Goal: Task Accomplishment & Management: Use online tool/utility

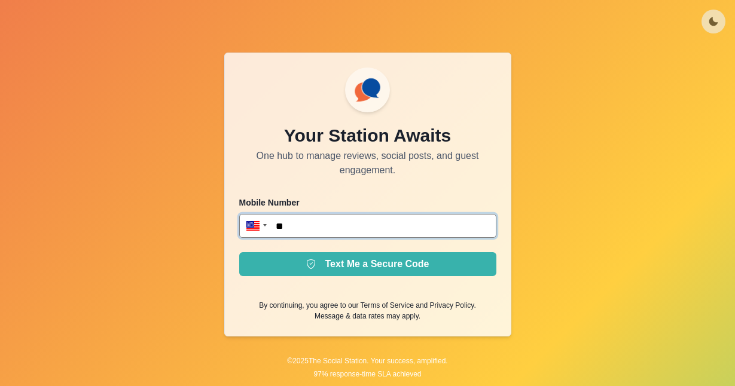
click at [396, 224] on input "**" at bounding box center [367, 226] width 257 height 24
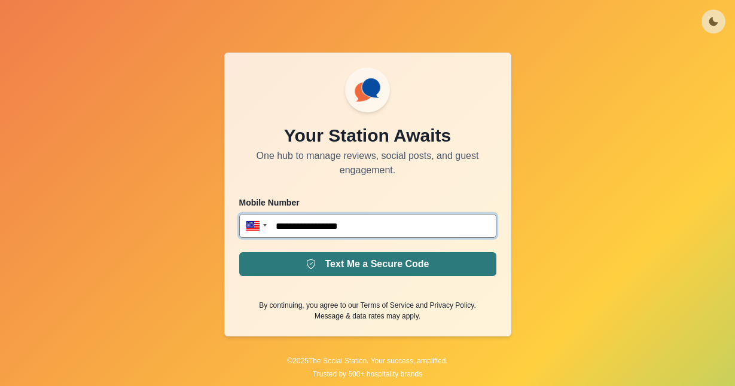
type input "**********"
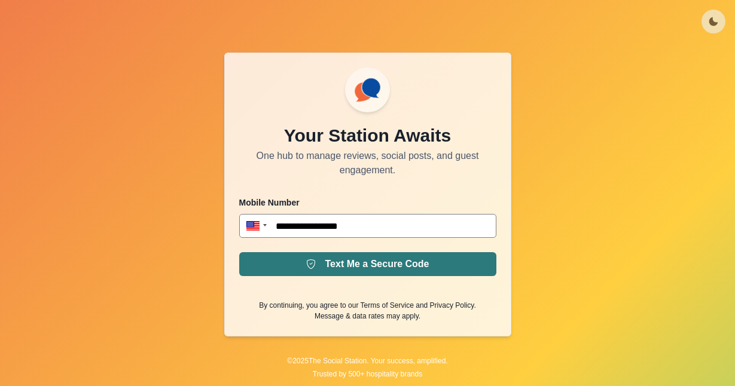
click at [418, 270] on button "Text Me a Secure Code" at bounding box center [367, 264] width 257 height 24
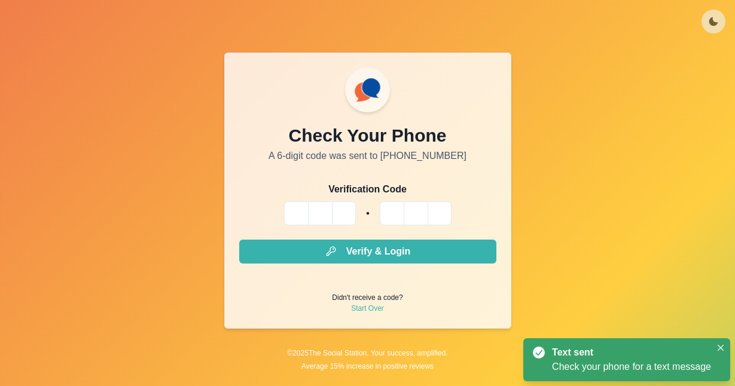
click at [300, 206] on input "Please enter your pin code" at bounding box center [296, 214] width 24 height 24
type input "*"
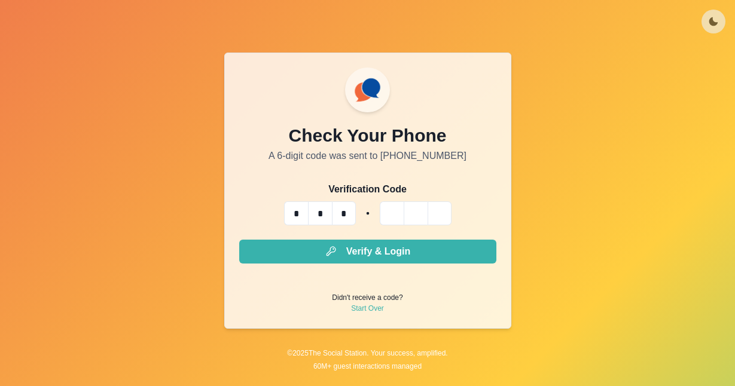
type input "*"
click at [239, 240] on button "Verify & Login" at bounding box center [367, 252] width 257 height 24
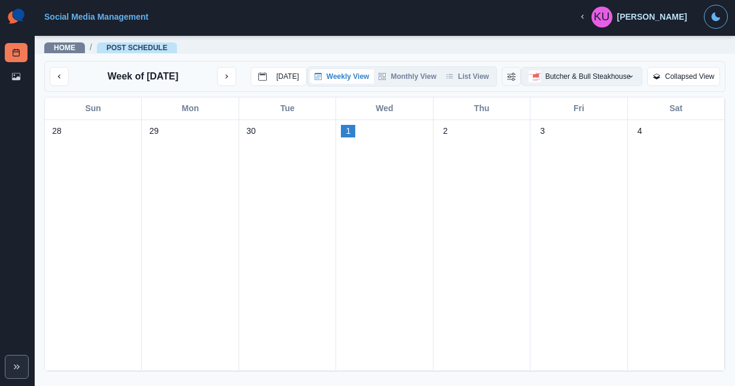
click at [565, 80] on button "Butcher & Bull Steakhouse" at bounding box center [582, 76] width 122 height 19
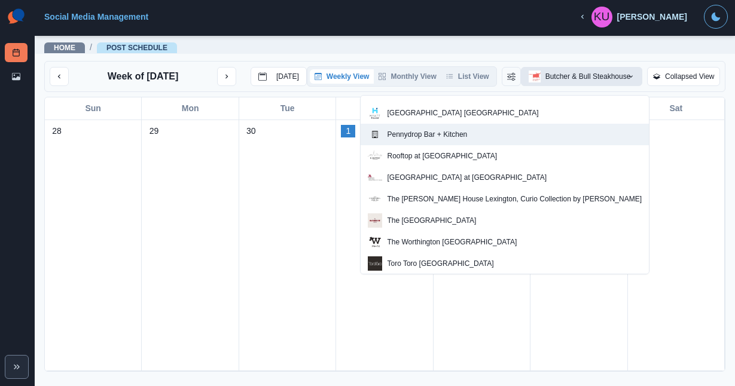
scroll to position [64, 0]
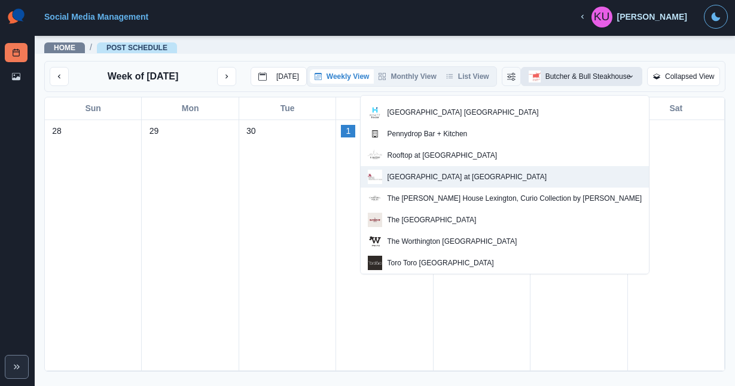
click at [528, 175] on p "[GEOGRAPHIC_DATA] at [GEOGRAPHIC_DATA]" at bounding box center [467, 177] width 160 height 11
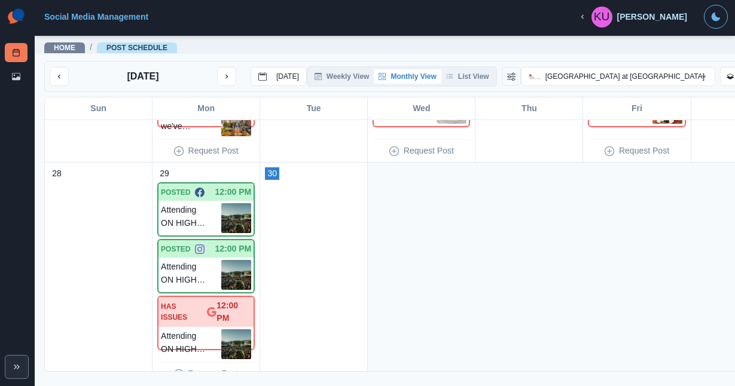
scroll to position [864, 0]
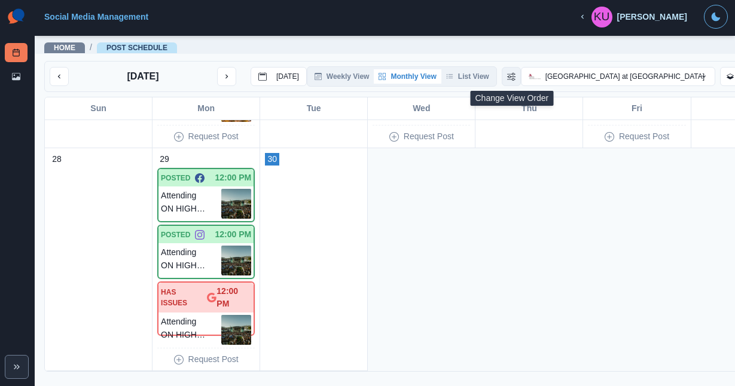
click at [512, 78] on icon "Change View Order" at bounding box center [511, 76] width 8 height 8
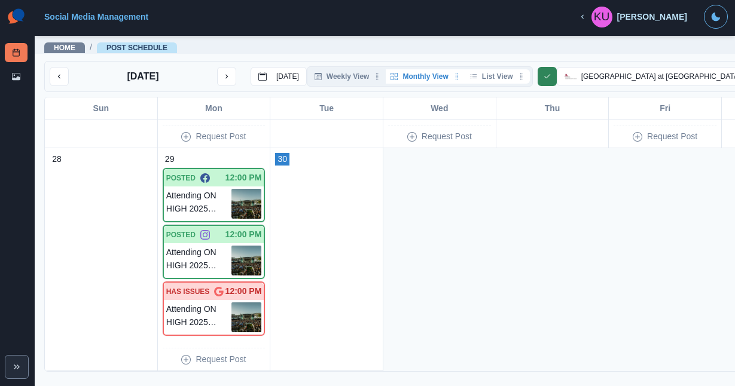
click at [495, 78] on button "List View" at bounding box center [497, 76] width 65 height 14
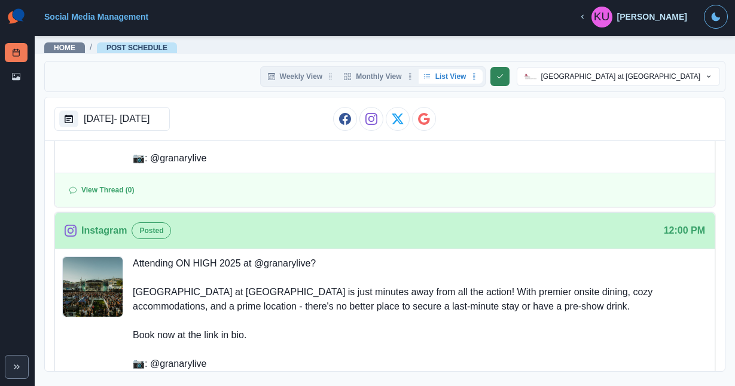
scroll to position [199, 0]
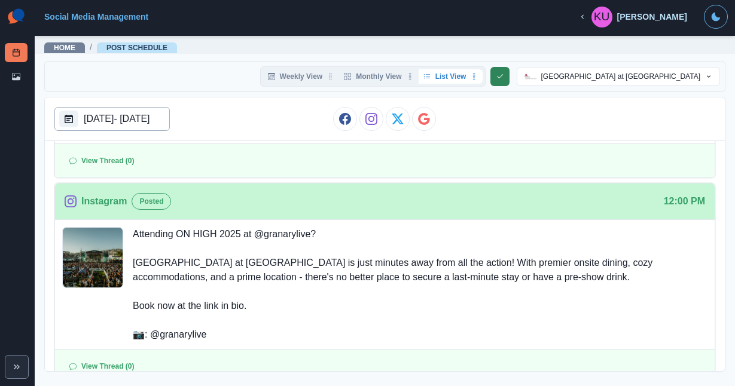
click at [170, 115] on div "[DATE] - [DATE]" at bounding box center [111, 119] width 115 height 24
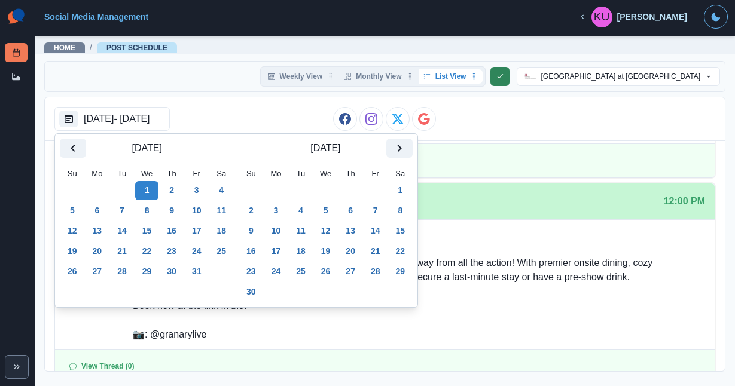
click at [154, 191] on button "1" at bounding box center [147, 190] width 24 height 19
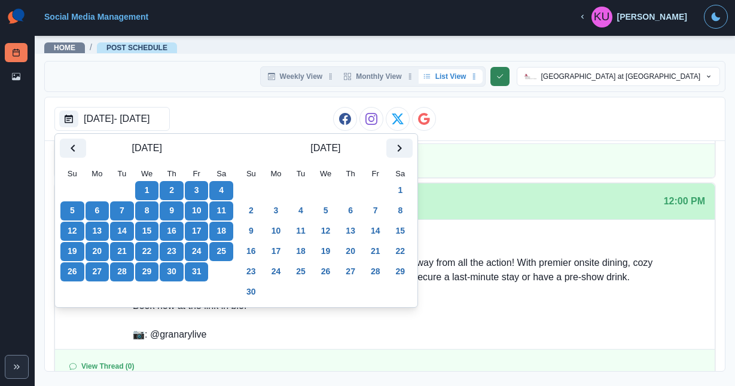
click at [208, 270] on button "31" at bounding box center [197, 272] width 24 height 19
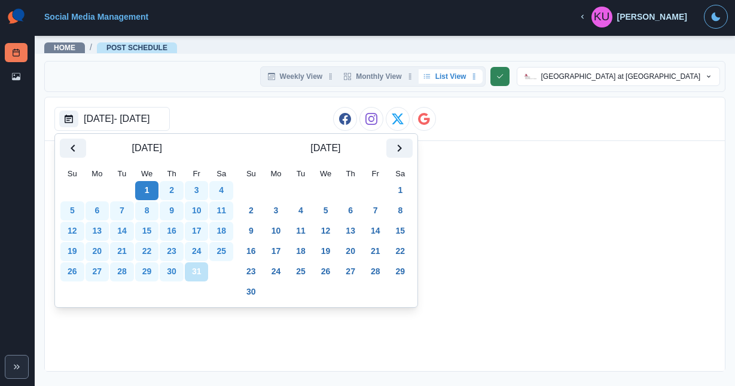
scroll to position [0, 0]
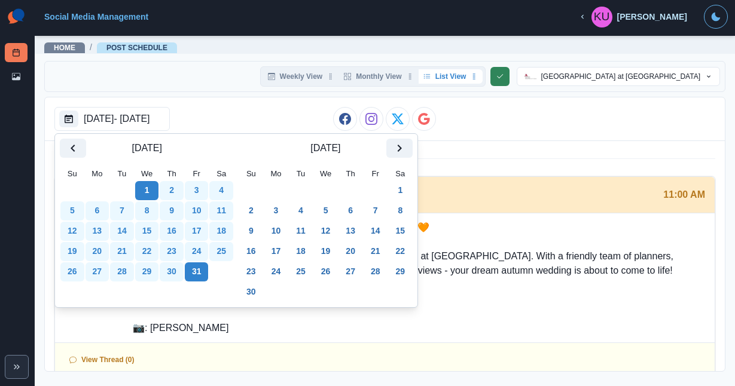
click at [462, 150] on div "[DATE]" at bounding box center [384, 158] width 661 height 35
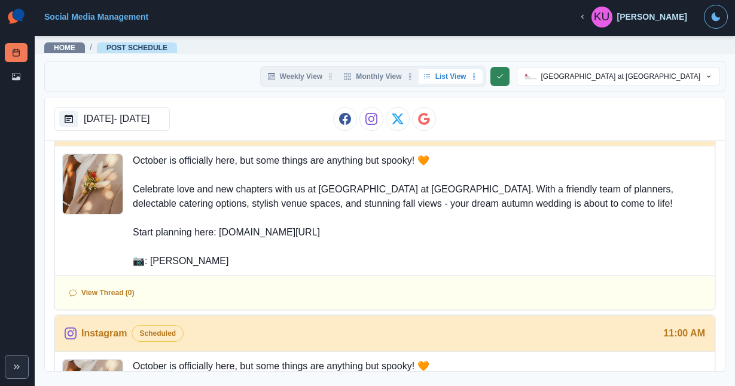
scroll to position [73, 0]
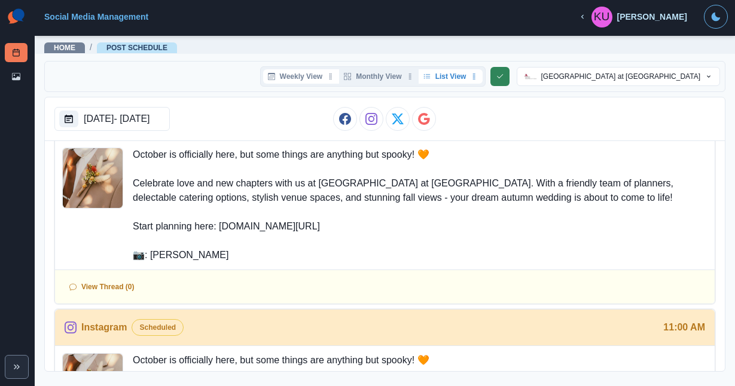
click at [319, 78] on button "Weekly View" at bounding box center [301, 76] width 77 height 14
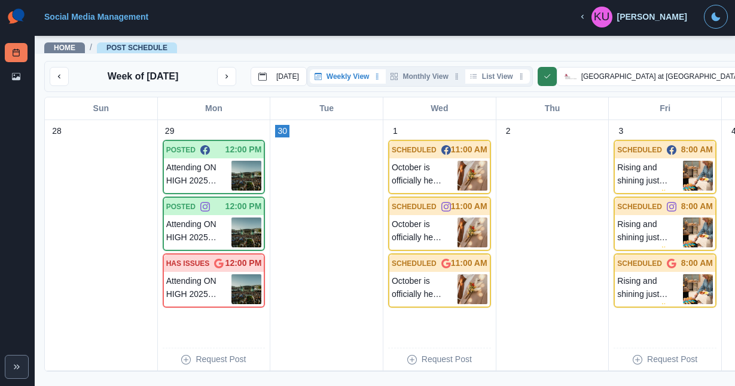
click at [496, 74] on button "List View" at bounding box center [497, 76] width 65 height 14
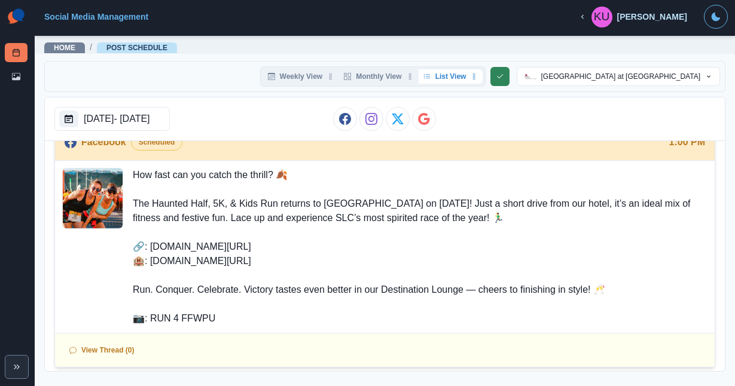
scroll to position [3021, 0]
click at [390, 78] on button "Monthly View" at bounding box center [378, 76] width 79 height 14
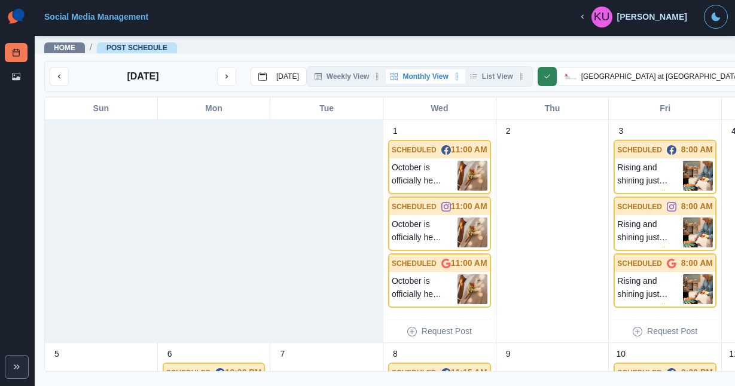
click at [404, 158] on div "SCHEDULED 11:00 AM" at bounding box center [439, 149] width 100 height 17
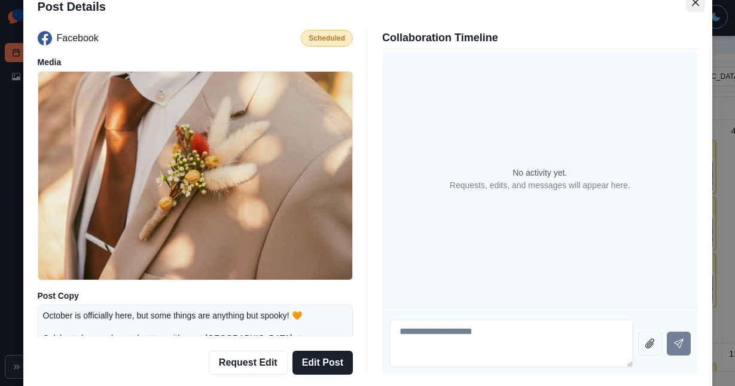
click at [691, 5] on button "Close" at bounding box center [695, 2] width 19 height 19
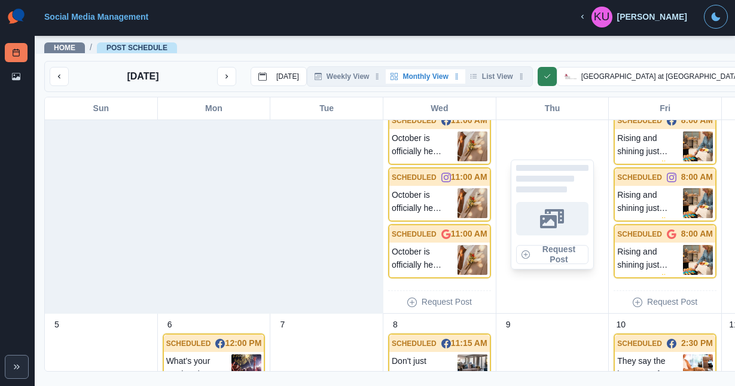
scroll to position [0, 0]
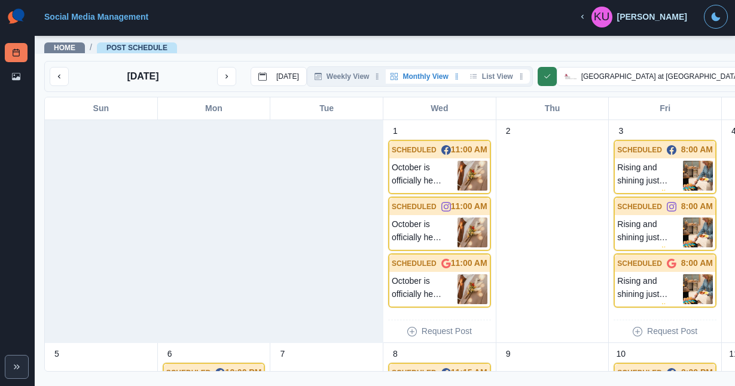
click at [480, 77] on button "List View" at bounding box center [497, 76] width 65 height 14
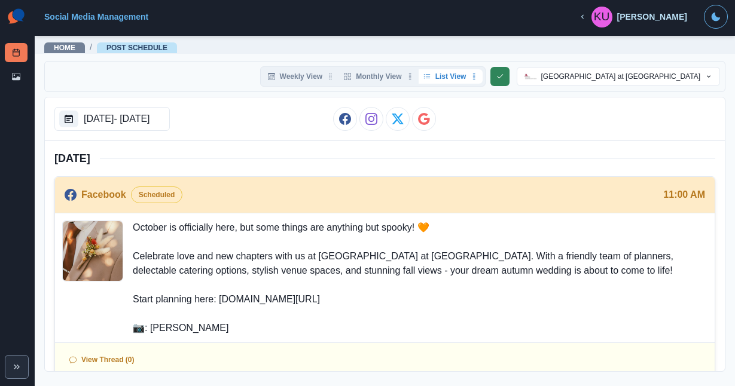
drag, startPoint x: 135, startPoint y: 227, endPoint x: 247, endPoint y: 327, distance: 150.3
click at [247, 327] on p "October is officially here, but some things are anything but spooky! 🧡 Celebrat…" at bounding box center [420, 278] width 575 height 115
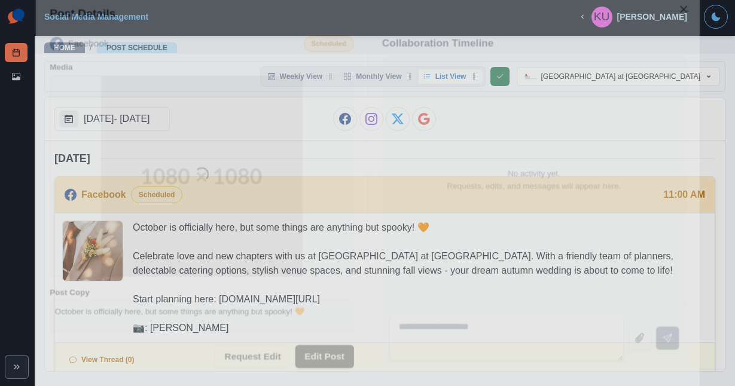
copy p "October is officially here, but some things are anything but spooky! 🧡 Celebrat…"
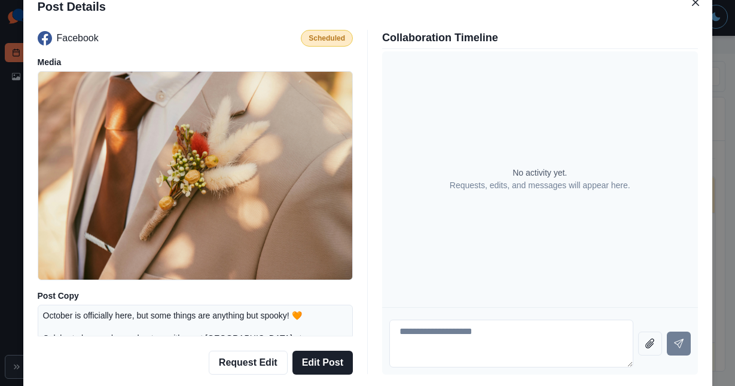
scroll to position [23, 0]
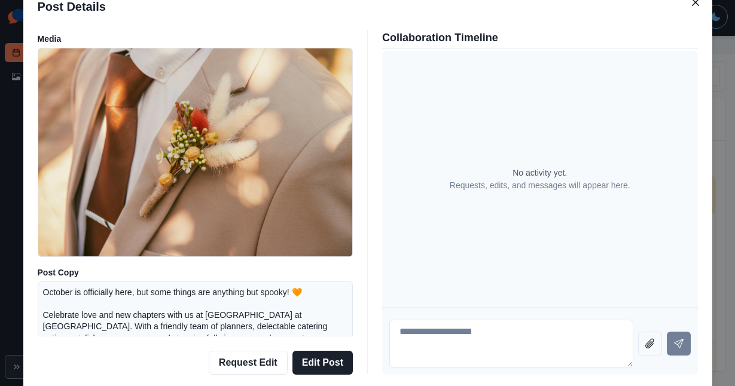
click at [721, 71] on div "Post Details Facebook Scheduled Media Post Copy October is officially here, but…" at bounding box center [367, 193] width 735 height 386
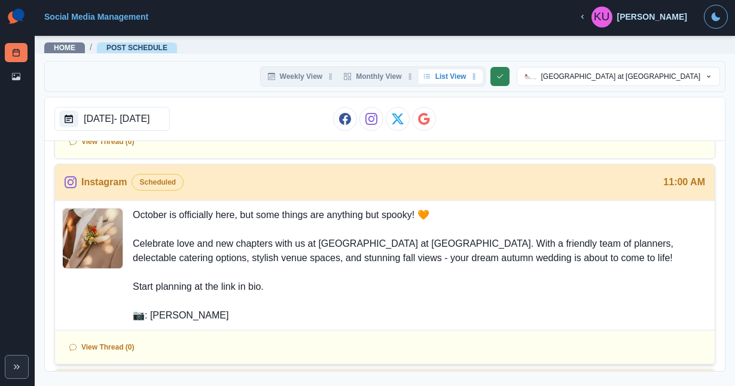
scroll to position [228, 0]
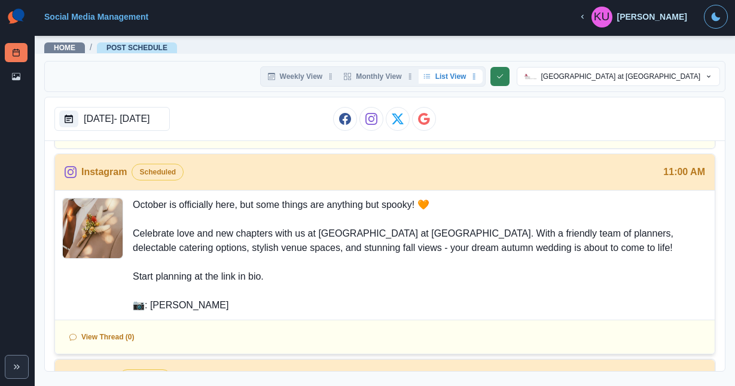
drag, startPoint x: 135, startPoint y: 203, endPoint x: 240, endPoint y: 316, distance: 154.9
click at [240, 316] on div "October is officially here, but some things are anything but spooky! 🧡 Celebrat…" at bounding box center [385, 255] width 660 height 129
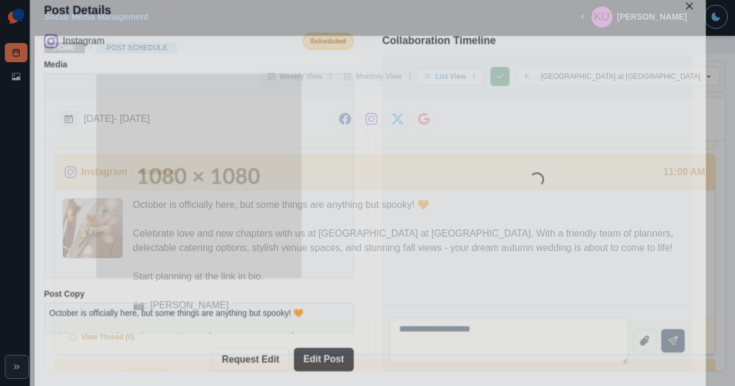
copy p "October is officially here, but some things are anything but spooky! 🧡 Celebrat…"
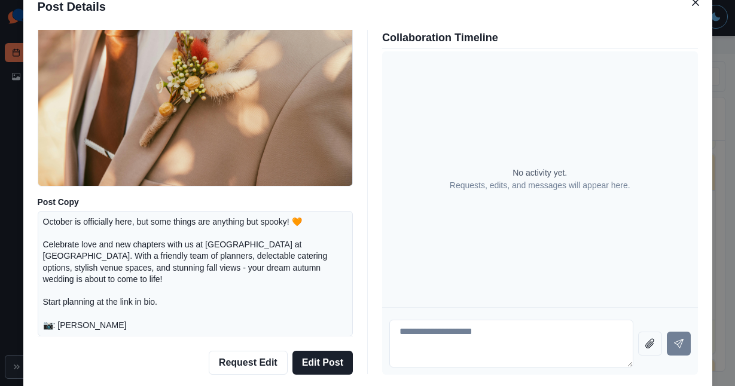
scroll to position [123, 0]
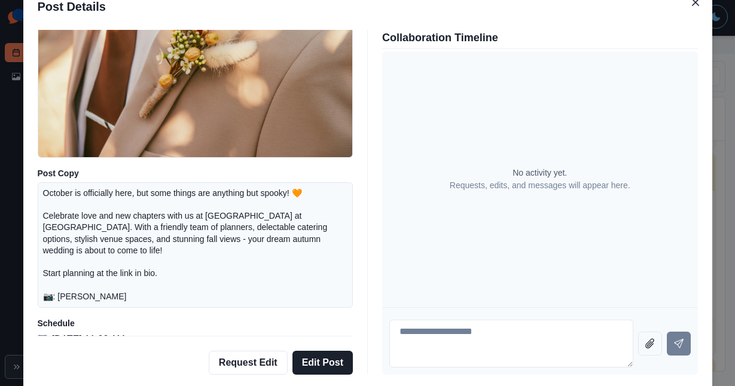
click at [728, 116] on div "Post Details Instagram Scheduled Media Post Copy October is officially here, bu…" at bounding box center [367, 193] width 735 height 386
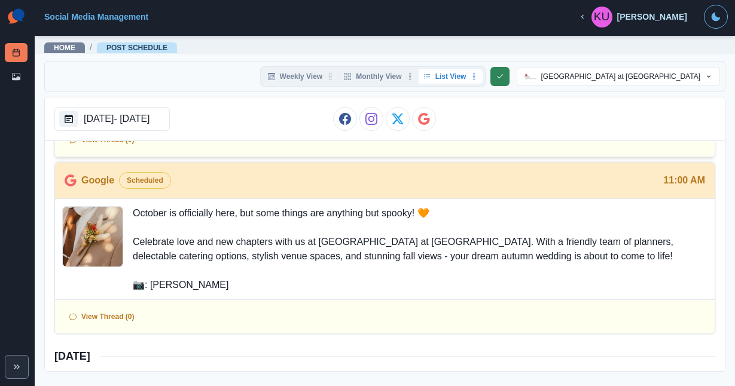
scroll to position [450, 0]
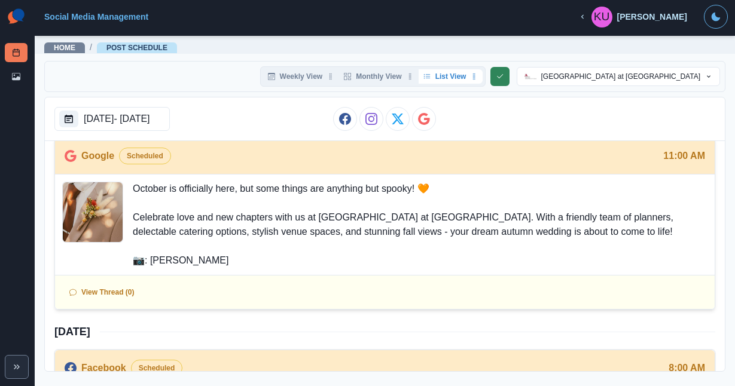
drag, startPoint x: 131, startPoint y: 190, endPoint x: 222, endPoint y: 258, distance: 114.1
click at [222, 258] on div "October is officially here, but some things are anything but spooky! 🧡 Celebrat…" at bounding box center [385, 225] width 660 height 100
copy p "October is officially here, but some things are anything but spooky! 🧡 Celebrat…"
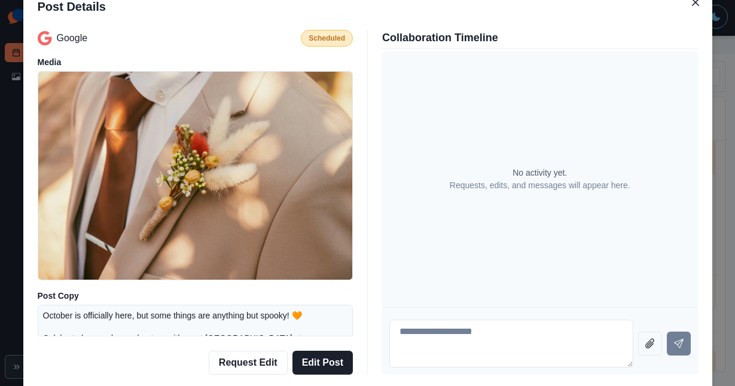
click at [727, 105] on div "Post Details Google Scheduled Media Post Copy October is officially here, but s…" at bounding box center [367, 193] width 735 height 386
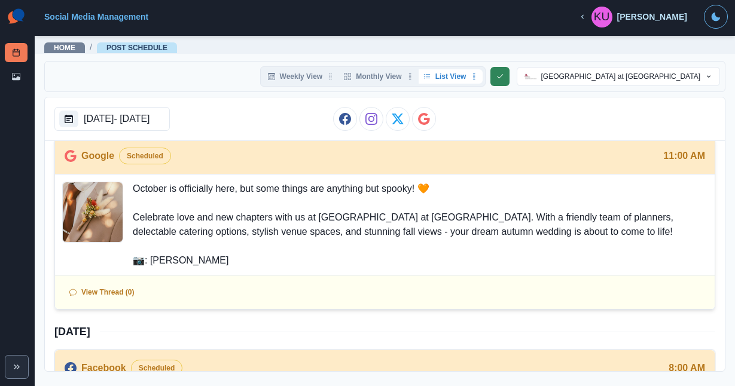
click at [105, 206] on img at bounding box center [93, 212] width 60 height 60
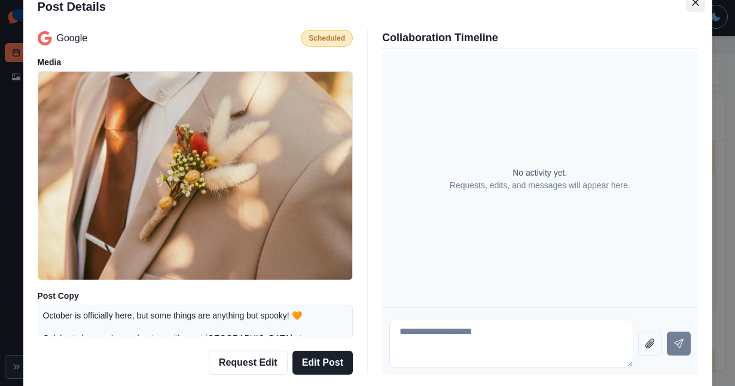
click at [692, 2] on icon "Close" at bounding box center [695, 2] width 7 height 7
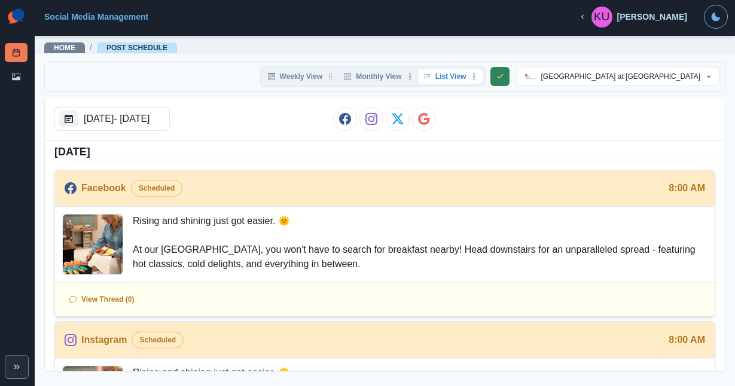
scroll to position [660, 0]
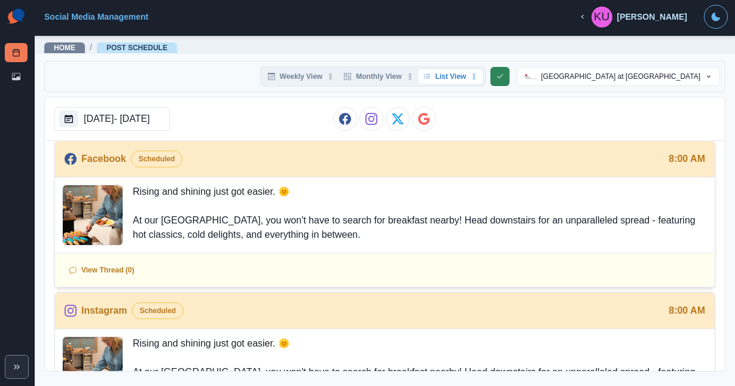
drag, startPoint x: 133, startPoint y: 188, endPoint x: 381, endPoint y: 233, distance: 251.7
click at [381, 233] on p "Rising and shining just got easier. 🌞 At our [GEOGRAPHIC_DATA], you won't have …" at bounding box center [420, 215] width 575 height 61
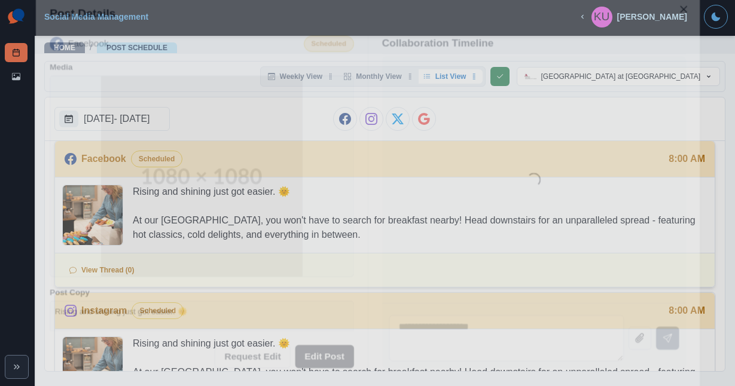
copy p "Rising and shining just got easier. 🌞 At our [GEOGRAPHIC_DATA], you won't have …"
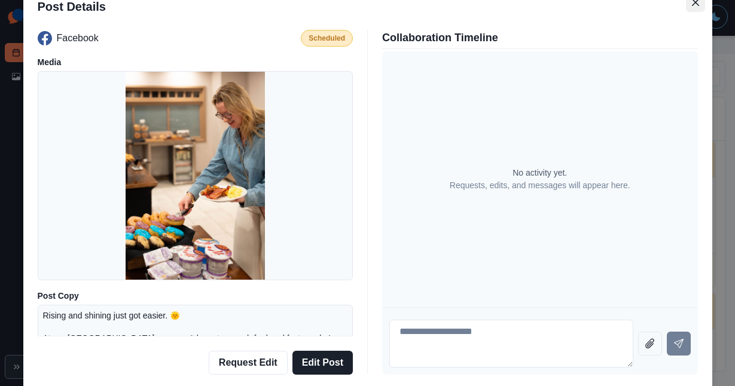
click at [692, 3] on icon "Close" at bounding box center [695, 2] width 7 height 7
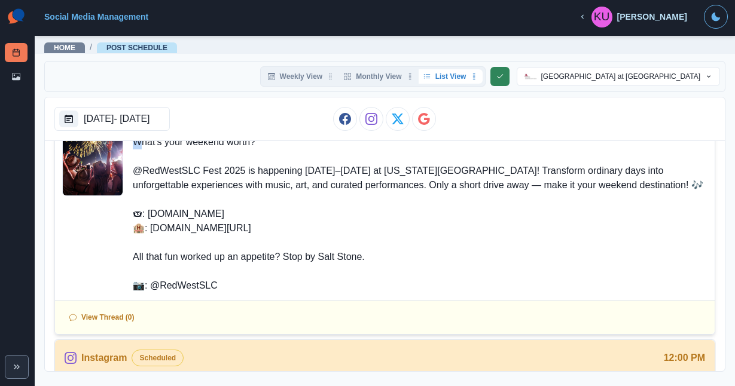
scroll to position [1200, 0]
drag, startPoint x: 135, startPoint y: 145, endPoint x: 237, endPoint y: 284, distance: 172.9
click at [237, 284] on p "What’s your weekend worth? @RedWestSLC Fest 2025 is happening [DATE]–[DATE] at …" at bounding box center [420, 215] width 575 height 158
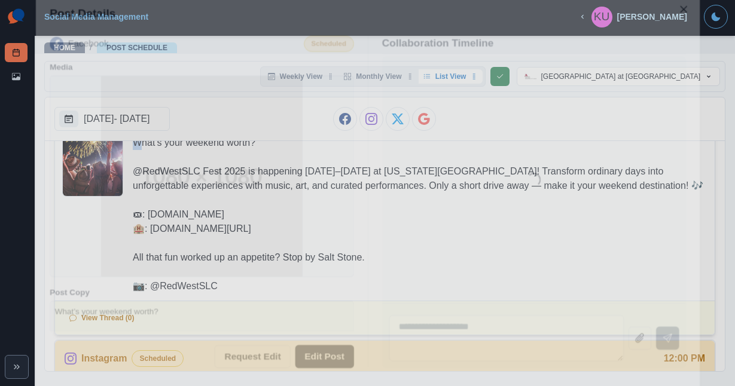
copy p "What’s your weekend worth? @RedWestSLC Fest 2025 is happening [DATE]–[DATE] at …"
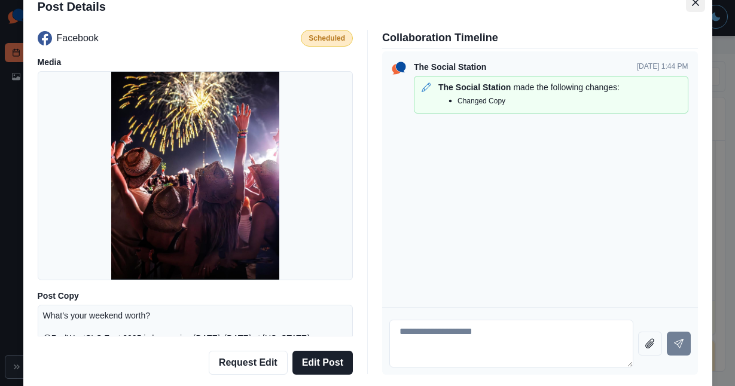
click at [697, 4] on icon "Close" at bounding box center [694, 1] width 7 height 7
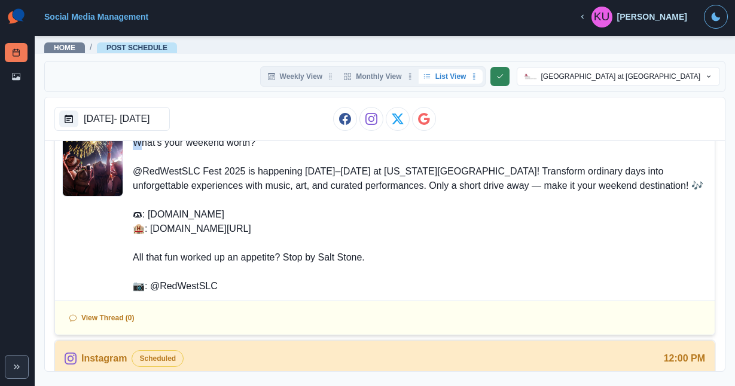
copy p "What’s your weekend worth? @RedWestSLC Fest 2025 is happening [DATE]–[DATE] at …"
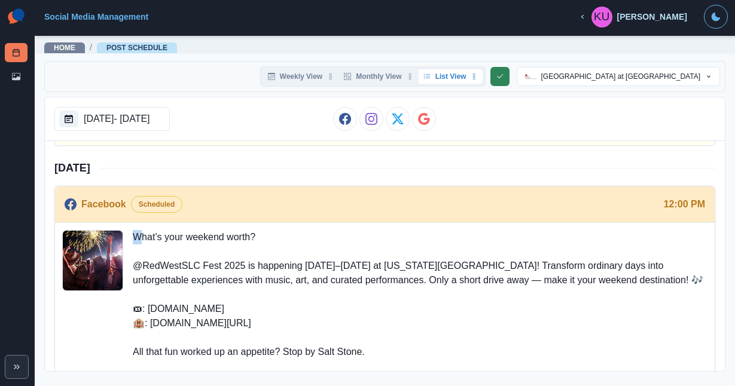
scroll to position [1107, 0]
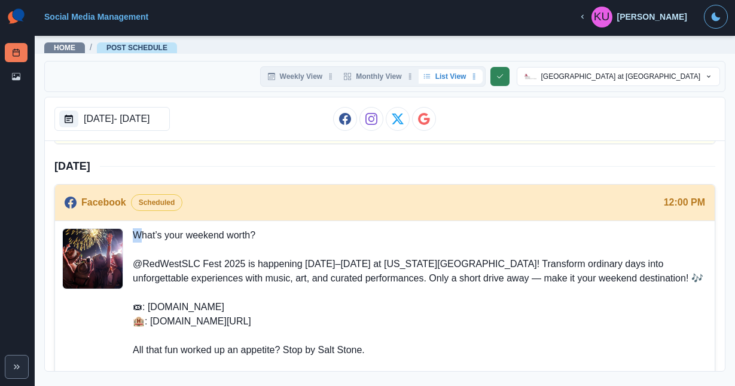
click at [98, 241] on img at bounding box center [93, 259] width 60 height 60
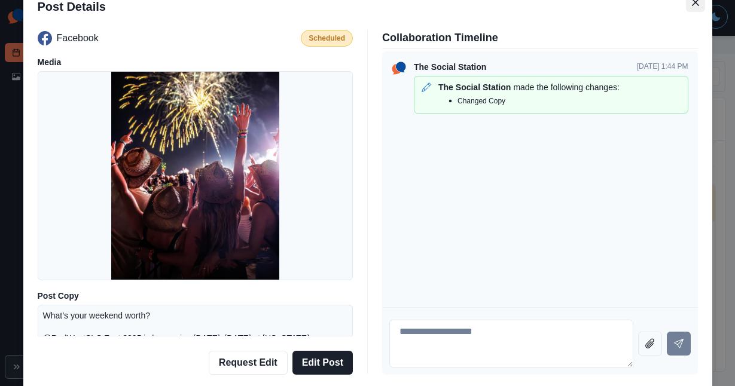
click at [693, 4] on icon "Close" at bounding box center [694, 1] width 7 height 7
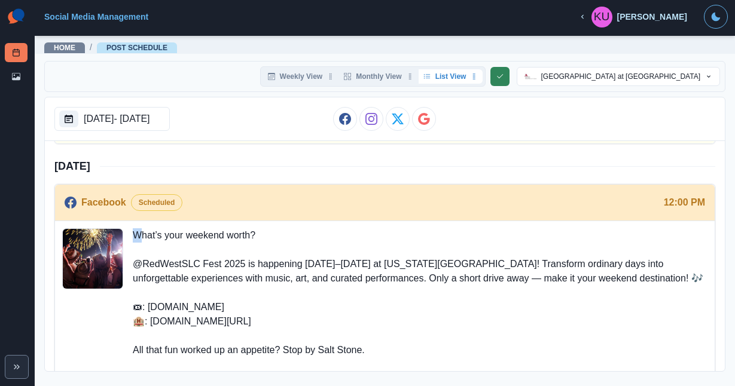
click at [475, 76] on icon "button" at bounding box center [474, 76] width 7 height 7
click at [17, 364] on icon "Expand" at bounding box center [17, 367] width 10 height 10
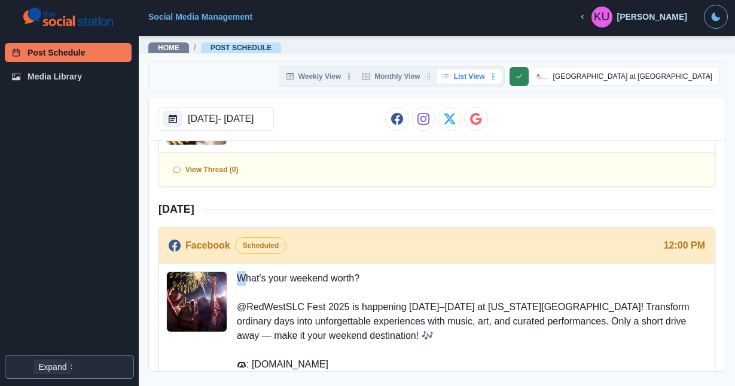
scroll to position [1150, 0]
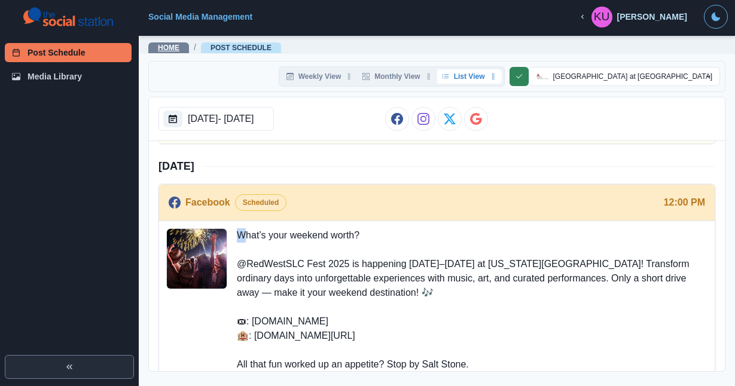
click at [169, 47] on link "Home" at bounding box center [169, 48] width 22 height 8
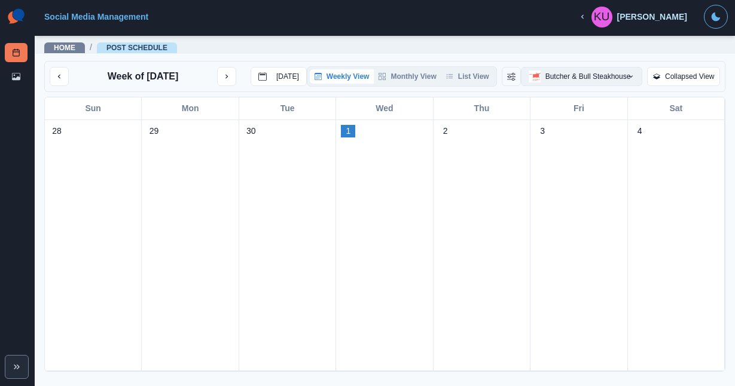
click at [539, 83] on img "button" at bounding box center [535, 77] width 12 height 12
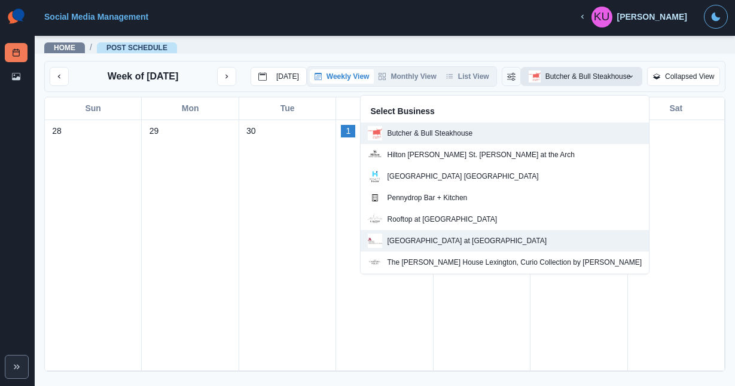
click at [520, 245] on p "[GEOGRAPHIC_DATA] at [GEOGRAPHIC_DATA]" at bounding box center [467, 241] width 160 height 11
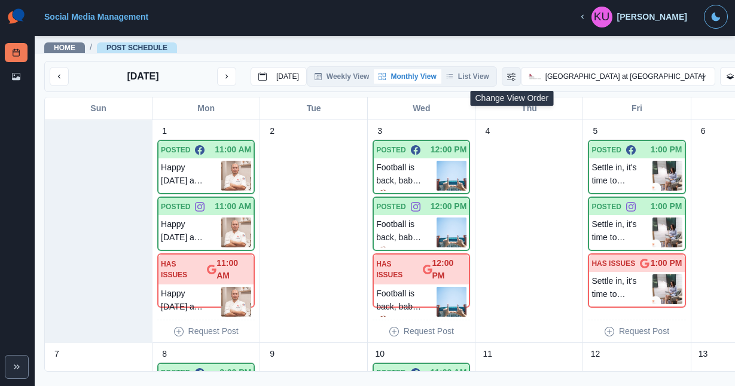
click at [514, 74] on icon "Change View Order" at bounding box center [511, 76] width 8 height 8
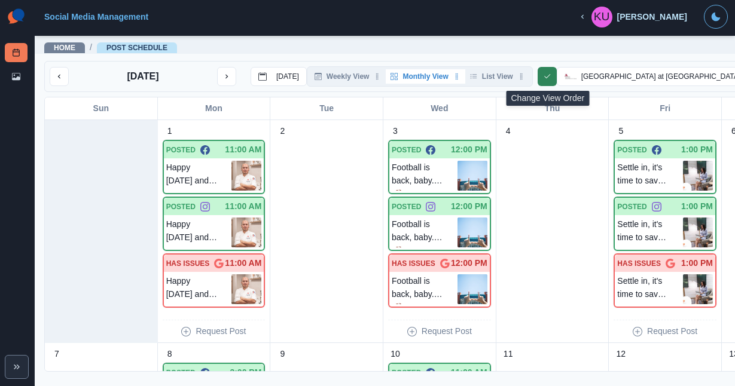
click at [557, 78] on button "Change View Order" at bounding box center [547, 76] width 19 height 19
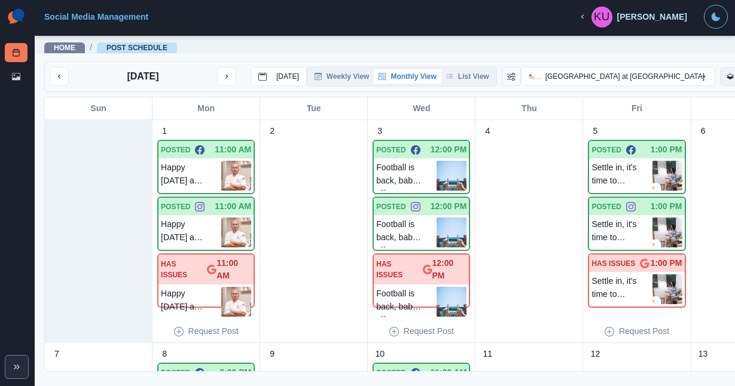
click at [727, 78] on icon "button" at bounding box center [730, 77] width 7 height 6
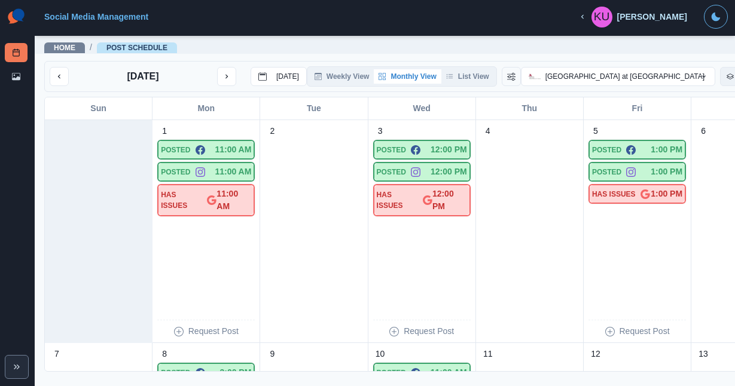
click at [727, 78] on icon "button" at bounding box center [730, 76] width 7 height 7
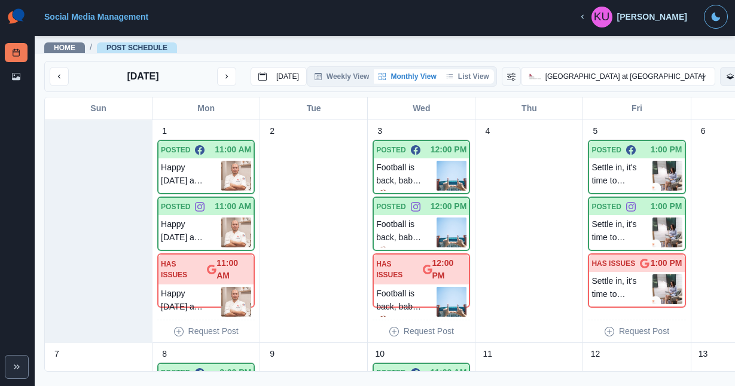
click at [460, 77] on button "List View" at bounding box center [467, 76] width 53 height 14
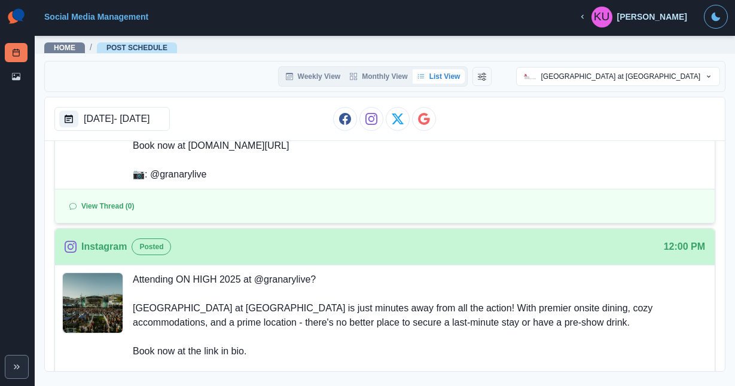
scroll to position [150, 0]
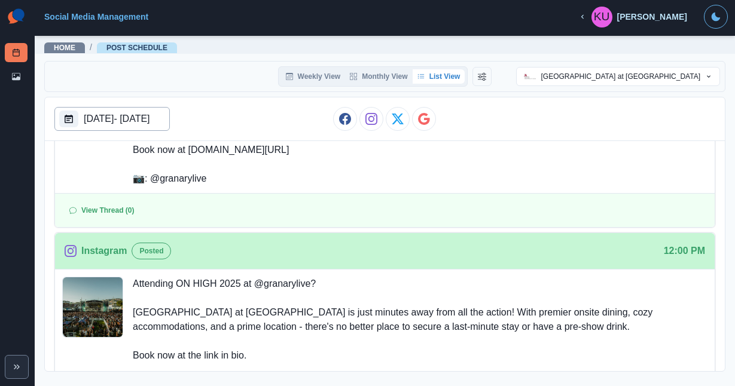
click at [150, 120] on p "[DATE] - [DATE]" at bounding box center [117, 119] width 66 height 14
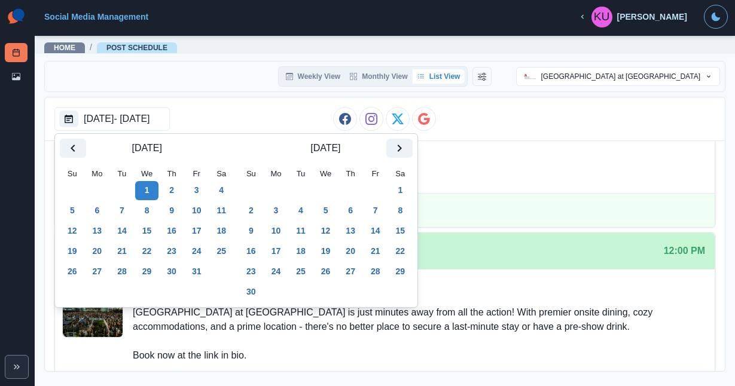
click at [148, 188] on button "1" at bounding box center [147, 190] width 24 height 19
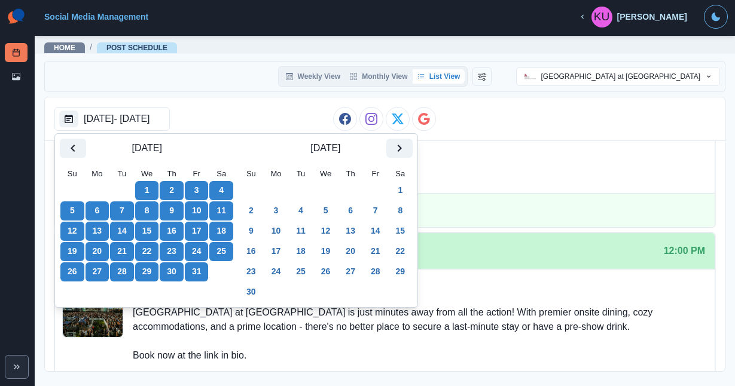
click at [209, 272] on button "31" at bounding box center [197, 272] width 24 height 19
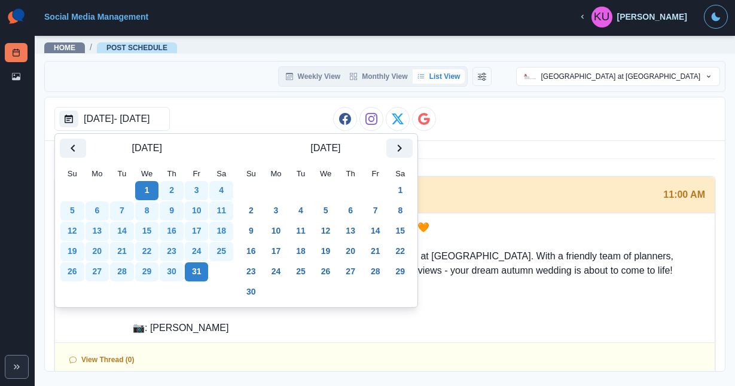
click at [410, 99] on div "Oct 01, 2025 - Oct 31, 2025" at bounding box center [385, 119] width 680 height 44
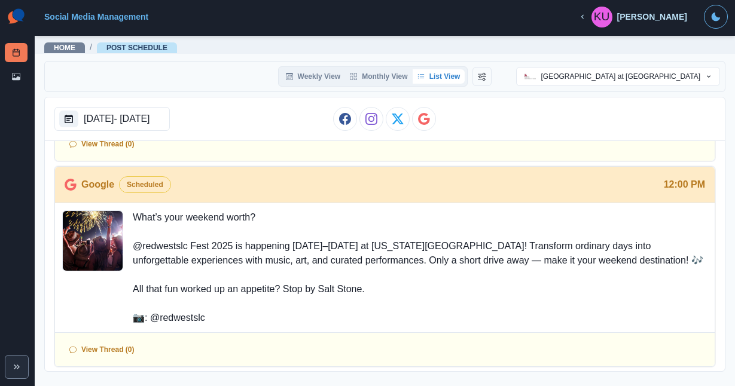
scroll to position [1639, 0]
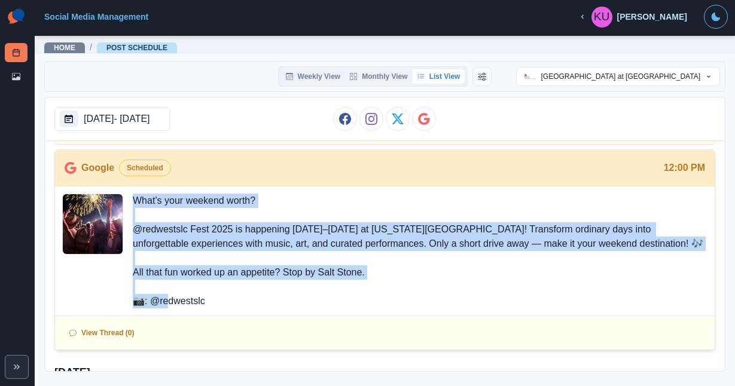
drag, startPoint x: 133, startPoint y: 200, endPoint x: 214, endPoint y: 301, distance: 129.8
click at [214, 301] on p "What’s your weekend worth? @redwestslc Fest 2025 is happening [DATE]–[DATE] at …" at bounding box center [420, 251] width 575 height 115
copy p "What’s your weekend worth? @redwestslc Fest 2025 is happening October 10–12 at …"
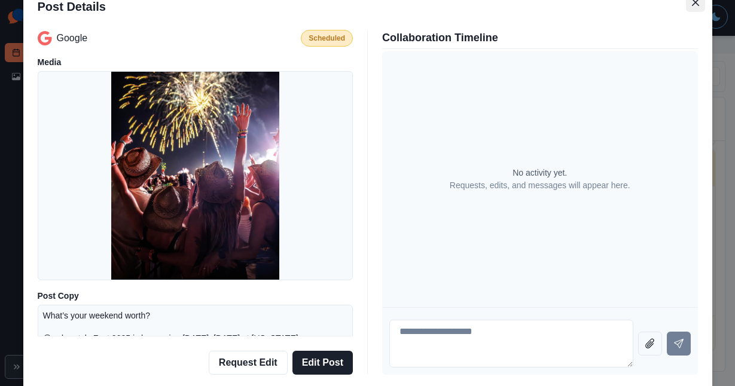
click at [694, 5] on button "Close" at bounding box center [695, 2] width 19 height 19
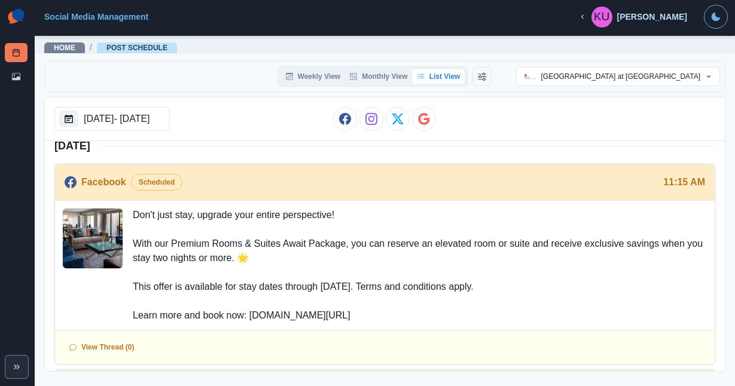
scroll to position [1869, 0]
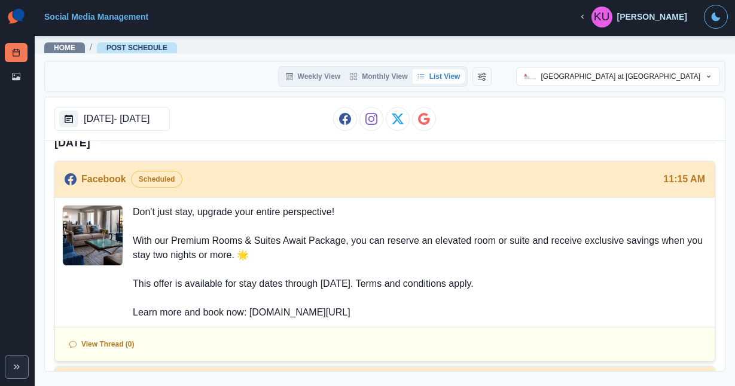
drag, startPoint x: 135, startPoint y: 211, endPoint x: 361, endPoint y: 310, distance: 246.1
click at [361, 310] on p "Don't just stay, upgrade your entire perspective! With our Premium Rooms & Suit…" at bounding box center [420, 262] width 575 height 115
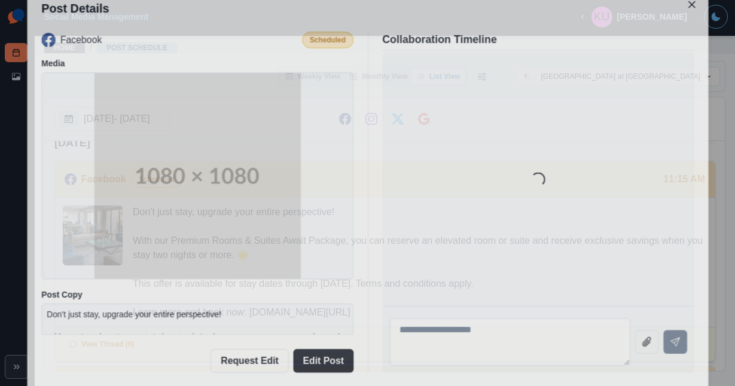
copy p "Don't just stay, upgrade your entire perspective! With our Premium Rooms & Suit…"
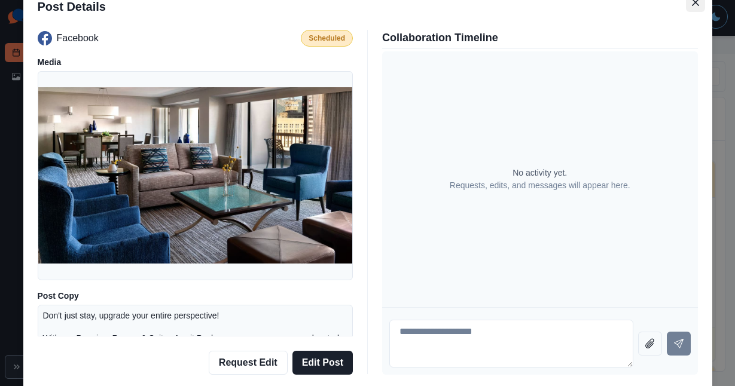
click at [693, 2] on icon "Close" at bounding box center [695, 2] width 7 height 7
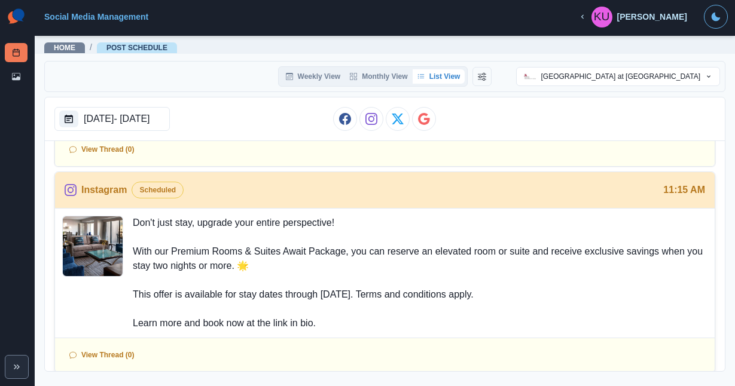
scroll to position [2065, 0]
drag, startPoint x: 132, startPoint y: 222, endPoint x: 320, endPoint y: 322, distance: 213.0
click at [320, 322] on div "Don't just stay, upgrade your entire perspective! With our Premium Rooms & Suit…" at bounding box center [385, 272] width 660 height 129
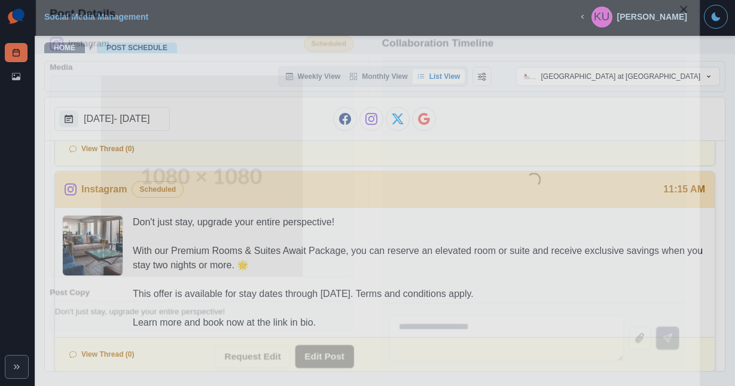
copy p "Don't just stay, upgrade your entire perspective! With our Premium Rooms & Suit…"
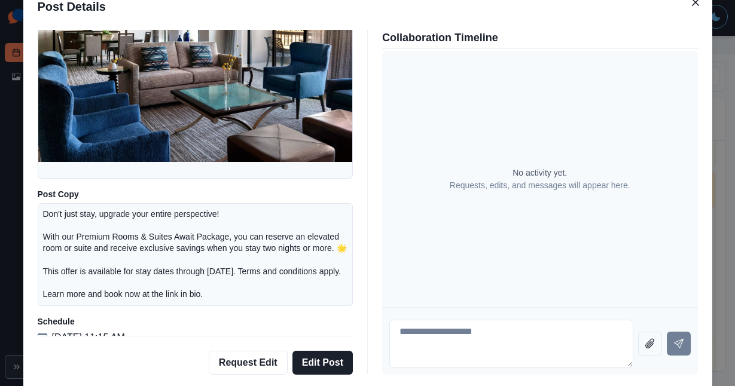
scroll to position [138, 0]
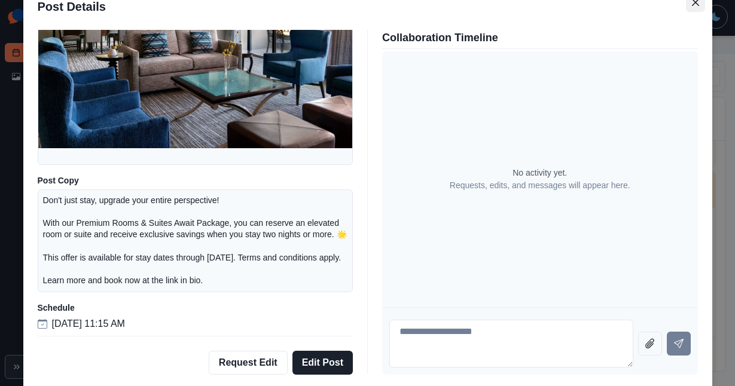
click at [695, 4] on icon "Close" at bounding box center [695, 2] width 7 height 7
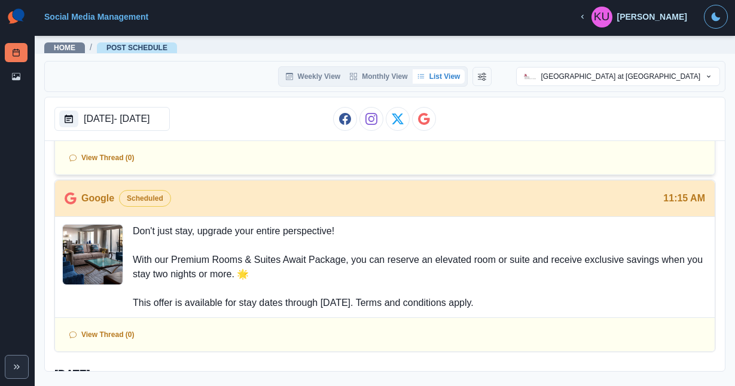
scroll to position [2281, 0]
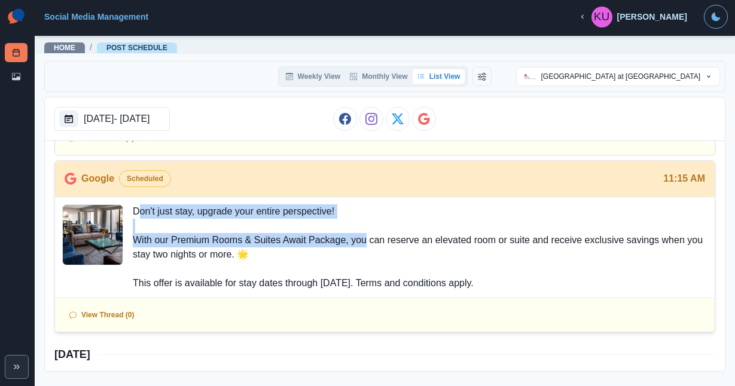
drag, startPoint x: 141, startPoint y: 207, endPoint x: 367, endPoint y: 247, distance: 229.0
click at [367, 247] on p "Don't just stay, upgrade your entire perspective! With our Premium Rooms & Suit…" at bounding box center [420, 248] width 575 height 86
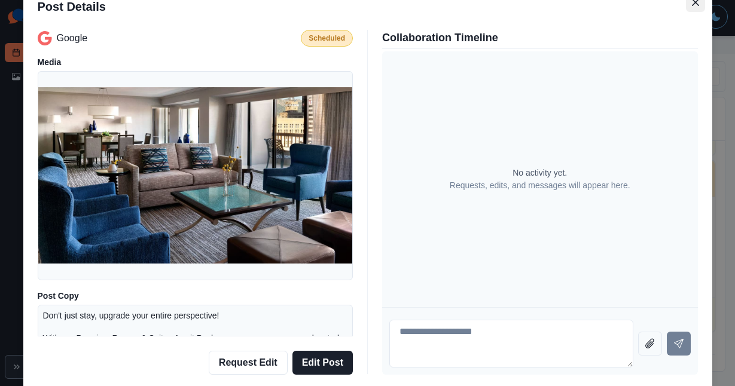
click at [695, 2] on icon "Close" at bounding box center [694, 1] width 7 height 7
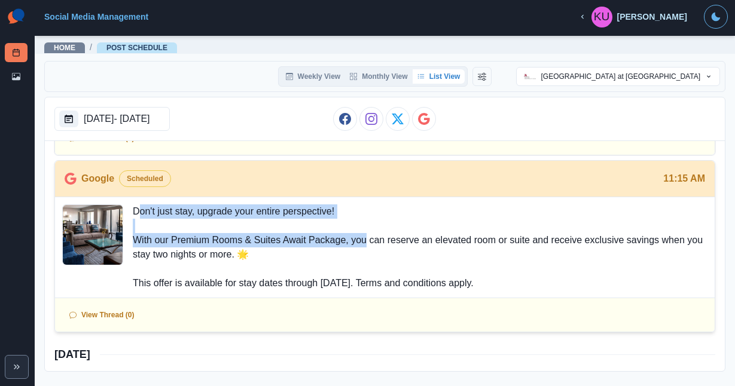
drag, startPoint x: 133, startPoint y: 212, endPoint x: 547, endPoint y: 280, distance: 419.5
click at [547, 280] on p "Don't just stay, upgrade your entire perspective! With our Premium Rooms & Suit…" at bounding box center [420, 248] width 575 height 86
copy p "Don't just stay, upgrade your entire perspective! With our Premium Rooms & Suit…"
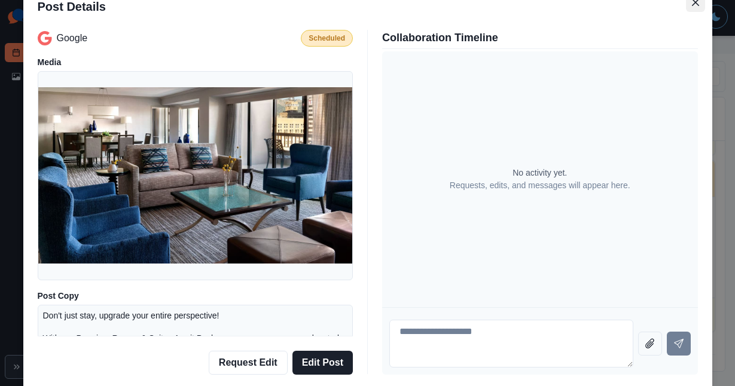
click at [692, 7] on button "Close" at bounding box center [695, 2] width 19 height 19
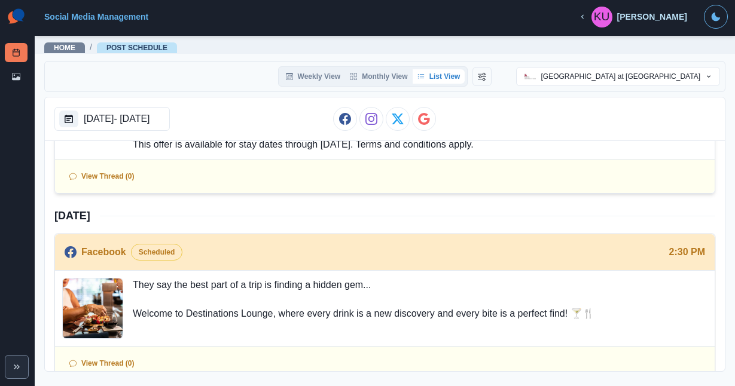
scroll to position [2499, 0]
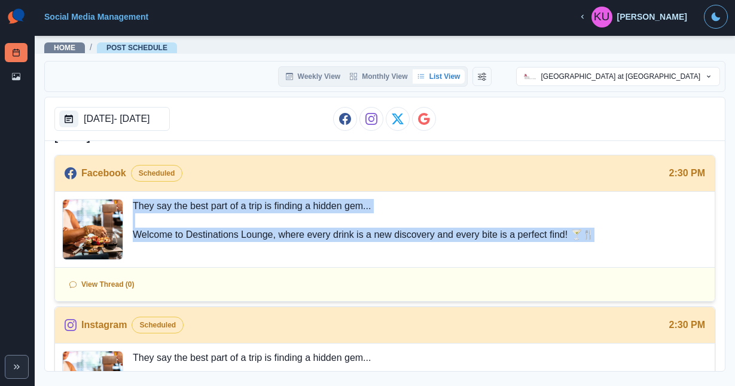
drag, startPoint x: 134, startPoint y: 205, endPoint x: 620, endPoint y: 231, distance: 486.9
click at [620, 231] on div "They say the best part of a trip is finding a hidden gem... Welcome to Destinat…" at bounding box center [385, 229] width 660 height 75
copy p "They say the best part of a trip is finding a hidden gem... Welcome to Destinat…"
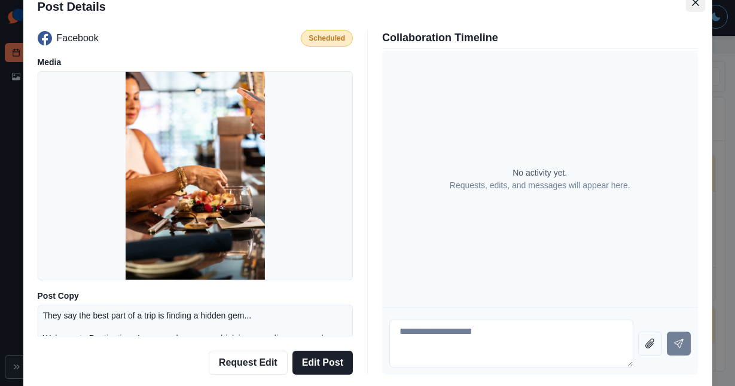
click at [691, 1] on button "Close" at bounding box center [695, 2] width 19 height 19
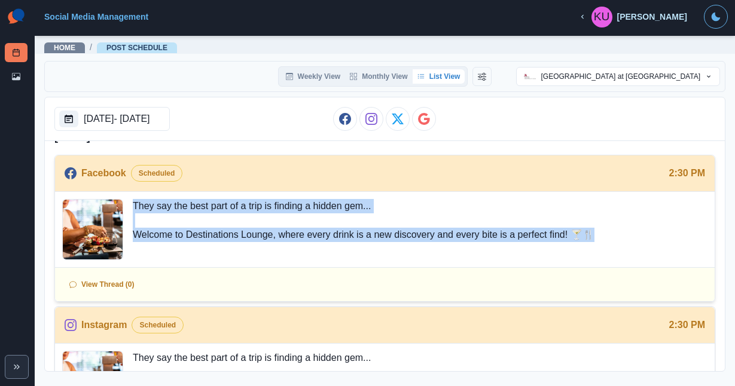
copy p "They say the best part of a trip is finding a hidden gem... Welcome to Destinat…"
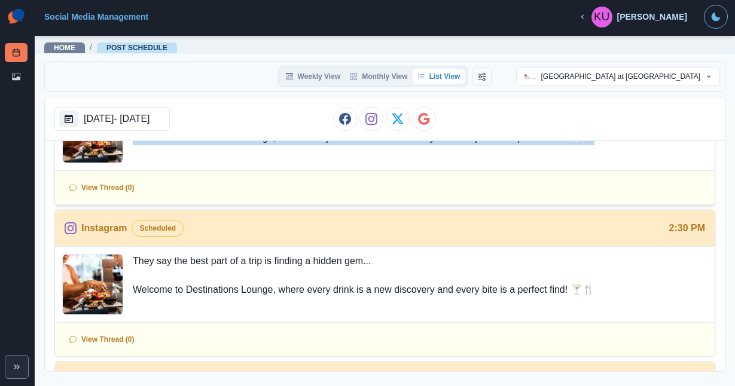
scroll to position [2635, 0]
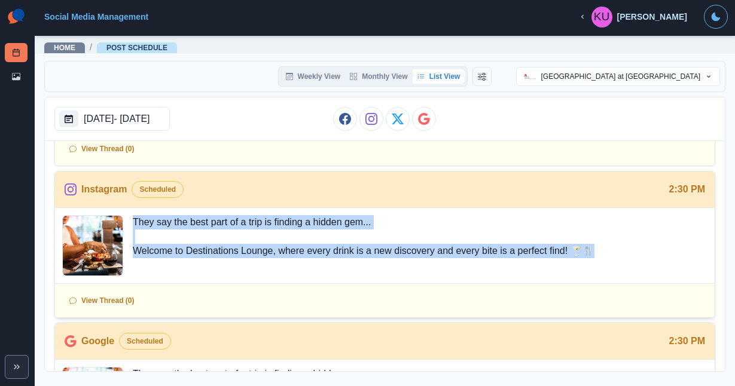
drag, startPoint x: 134, startPoint y: 222, endPoint x: 612, endPoint y: 257, distance: 479.1
click at [612, 257] on div "They say the best part of a trip is finding a hidden gem... Welcome to Destinat…" at bounding box center [385, 245] width 660 height 75
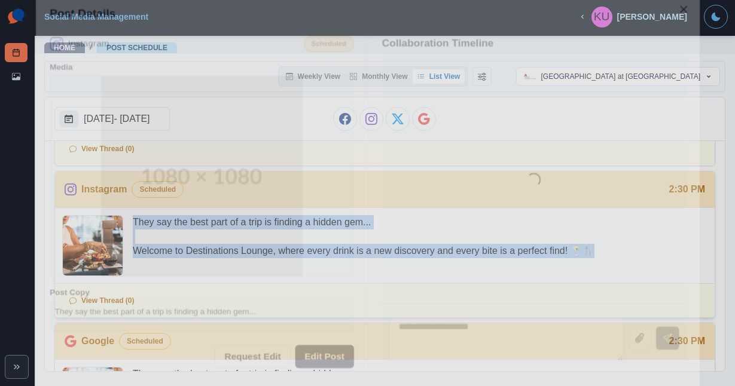
copy p "They say the best part of a trip is finding a hidden gem... Welcome to Destinat…"
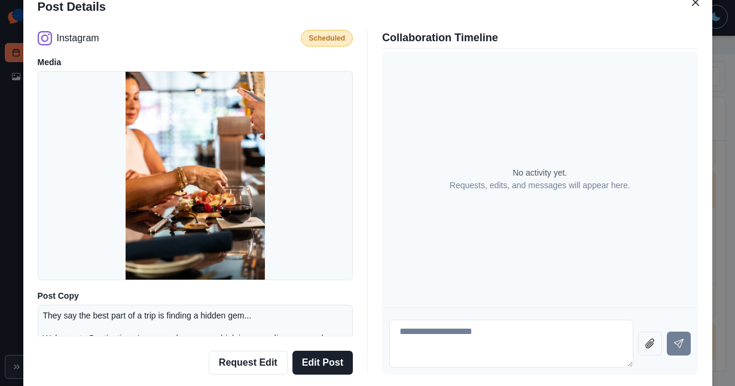
scroll to position [69, 0]
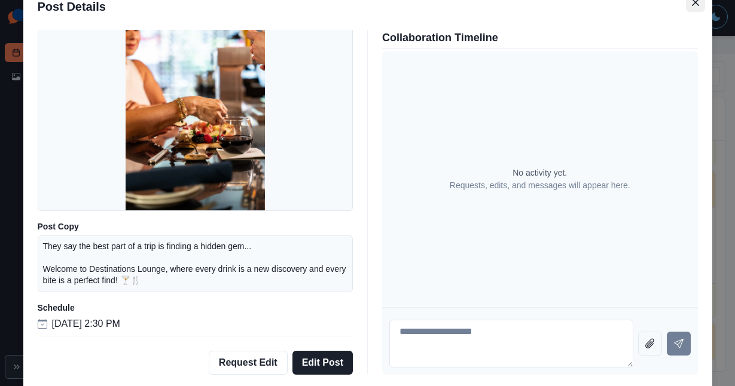
click at [692, 1] on icon "Close" at bounding box center [695, 2] width 7 height 7
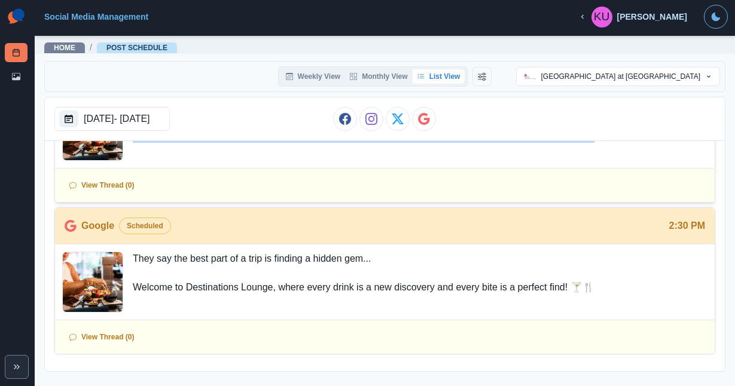
scroll to position [2813, 0]
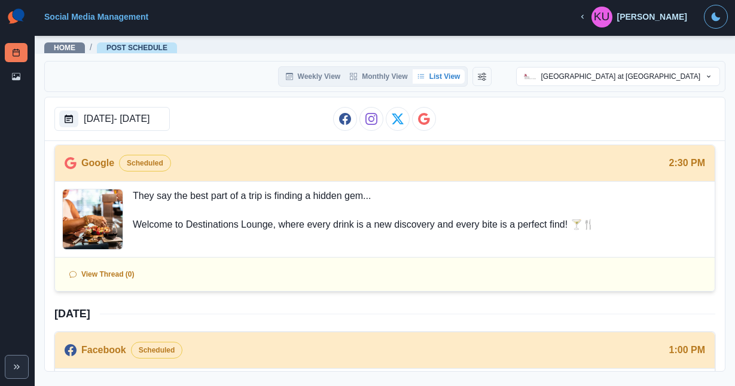
click at [111, 193] on img at bounding box center [93, 220] width 60 height 60
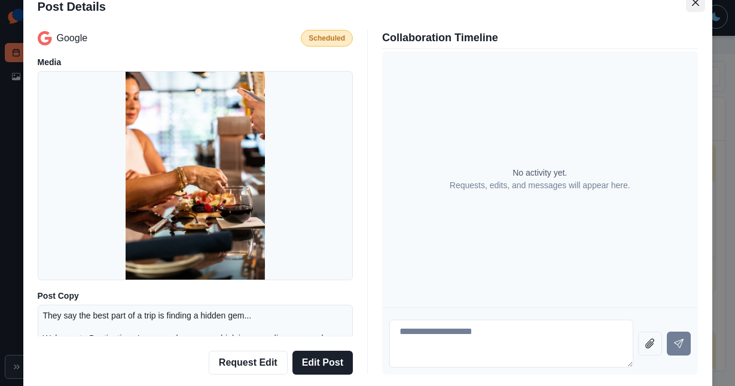
click at [697, 4] on icon "Close" at bounding box center [694, 1] width 7 height 7
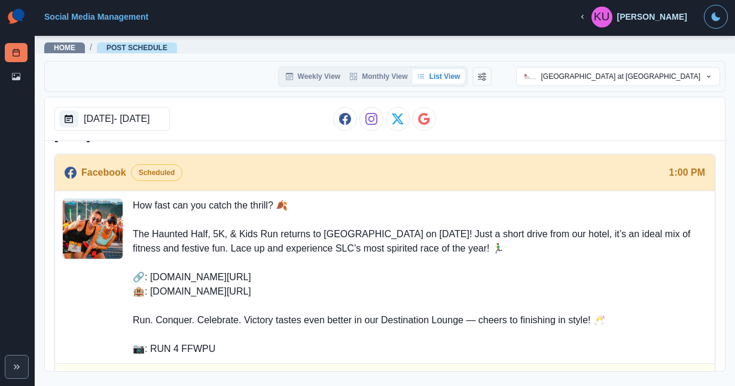
scroll to position [2994, 0]
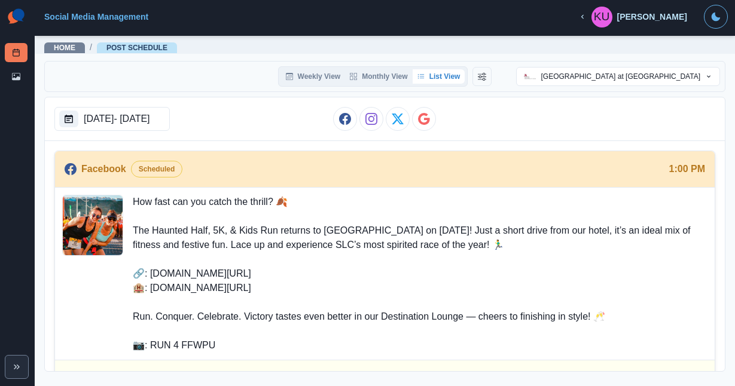
drag, startPoint x: 135, startPoint y: 202, endPoint x: 255, endPoint y: 344, distance: 185.9
click at [255, 344] on p "How fast can you catch the thrill? 🍂 The Haunted Half, 5K, & Kids Run returns t…" at bounding box center [420, 274] width 575 height 158
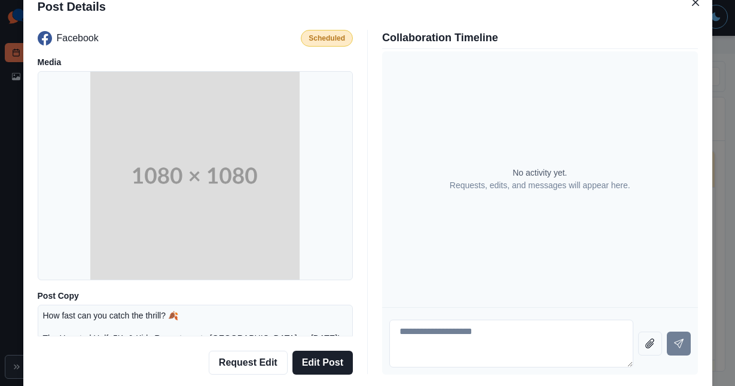
copy p "How fast can you catch the thrill? 🍂 The Haunted Half, 5K, & Kids Run returns t…"
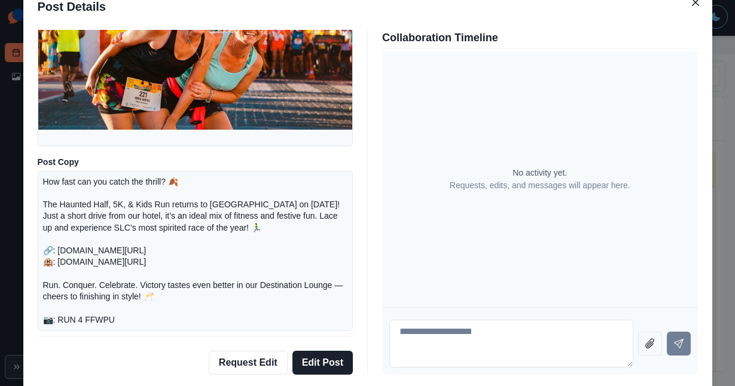
scroll to position [173, 0]
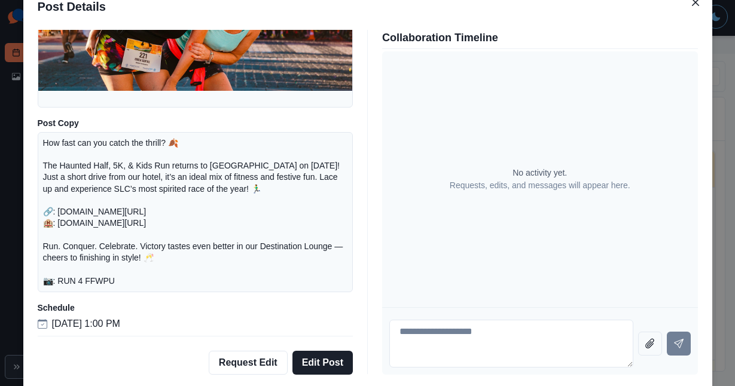
drag, startPoint x: 43, startPoint y: 141, endPoint x: 151, endPoint y: 280, distance: 176.0
click at [151, 280] on p "How fast can you catch the thrill? 🍂 The Haunted Half, 5K, & Kids Run returns t…" at bounding box center [195, 213] width 305 height 150
copy p "How fast can you catch the thrill? 🍂 The Haunted Half, 5K, & Kids Run returns t…"
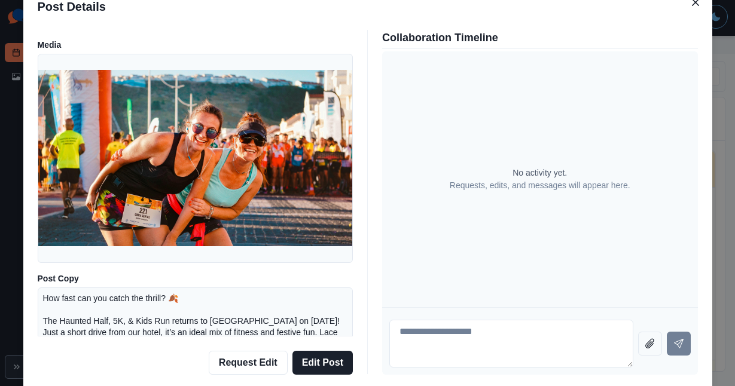
scroll to position [14, 0]
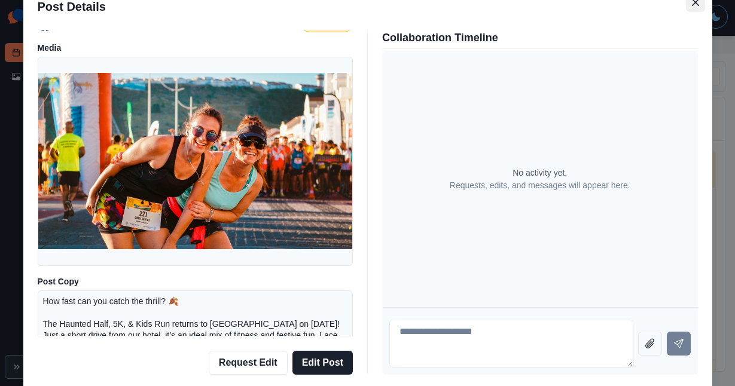
click at [694, 8] on button "Close" at bounding box center [695, 2] width 19 height 19
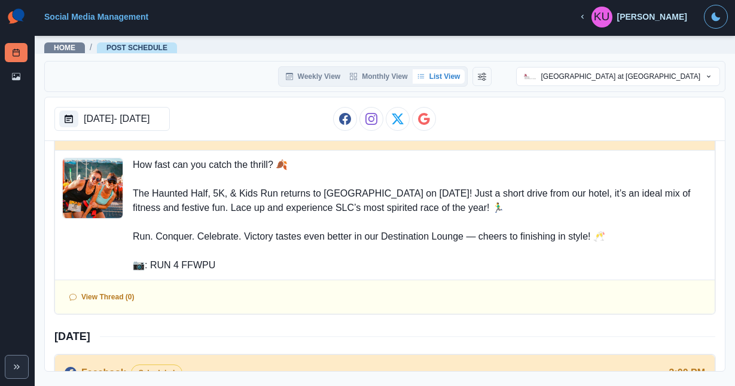
scroll to position [3530, 0]
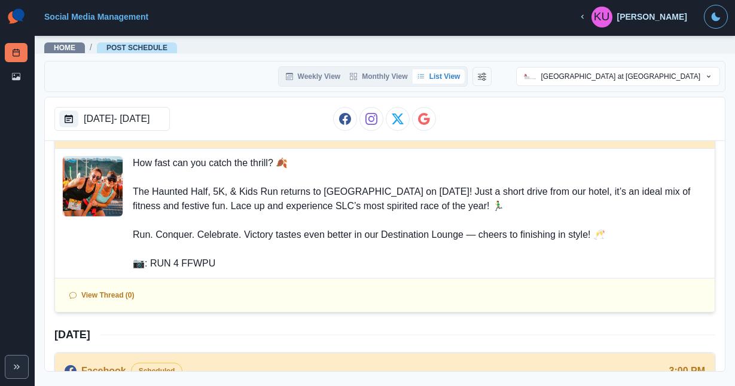
drag, startPoint x: 135, startPoint y: 162, endPoint x: 216, endPoint y: 263, distance: 129.3
click at [216, 263] on p "How fast can you catch the thrill? 🍂 The Haunted Half, 5K, & Kids Run returns t…" at bounding box center [420, 213] width 575 height 115
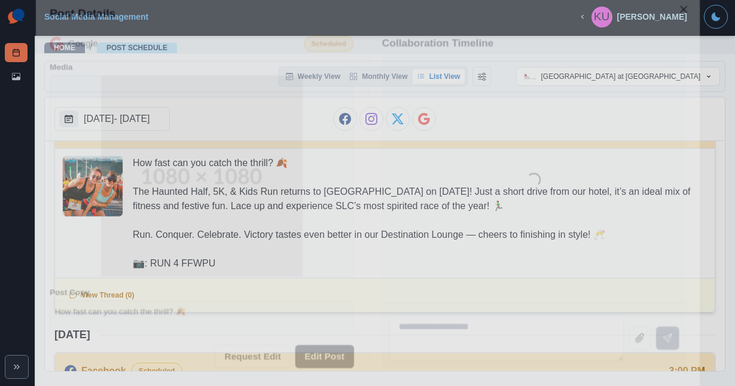
copy p "How fast can you catch the thrill? 🍂 The Haunted Half, 5K, & Kids Run returns t…"
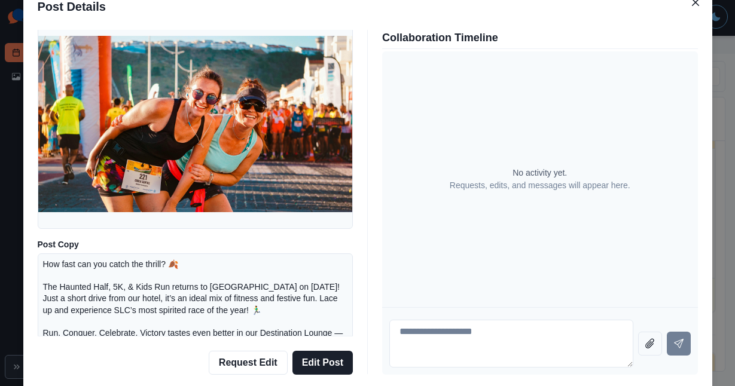
scroll to position [65, 0]
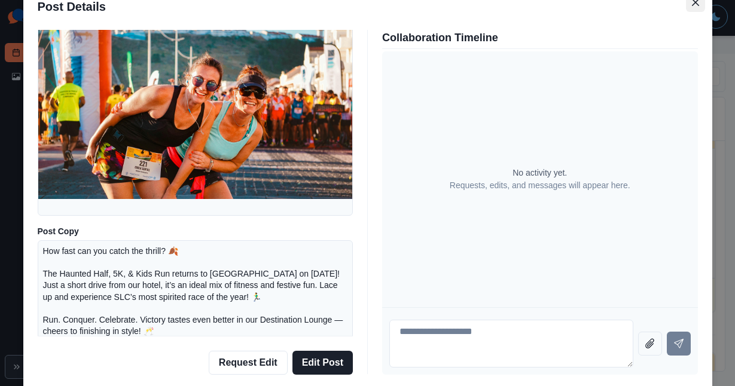
click at [693, 5] on icon "Close" at bounding box center [695, 2] width 7 height 7
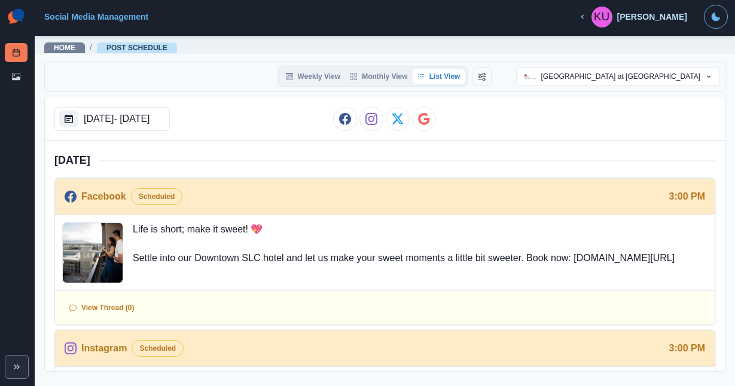
scroll to position [3709, 0]
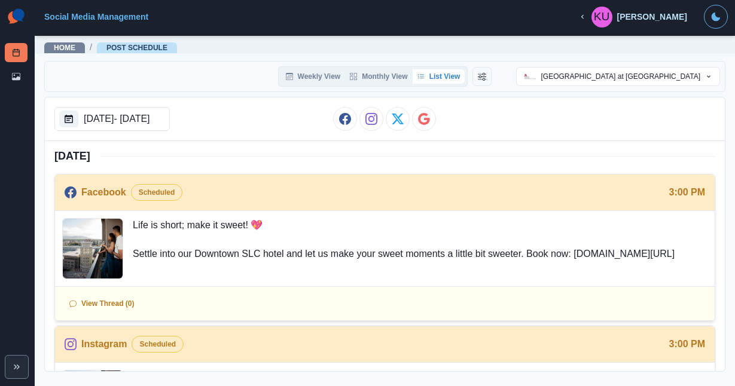
drag, startPoint x: 132, startPoint y: 224, endPoint x: 664, endPoint y: 261, distance: 533.5
click at [664, 261] on div "Life is short; make it sweet! 💖 Settle into our Downtown SLC hotel and let us m…" at bounding box center [385, 248] width 660 height 75
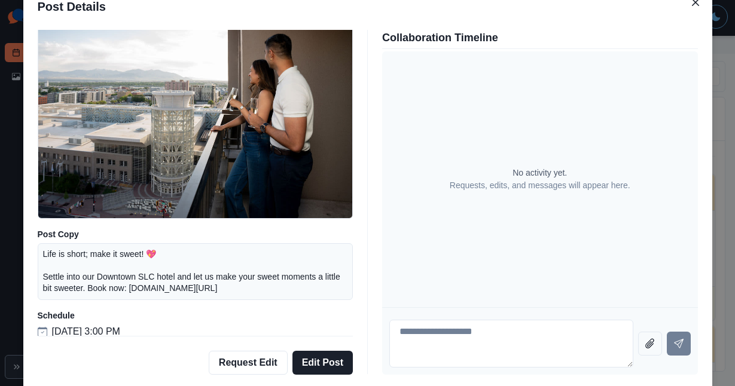
scroll to position [69, 0]
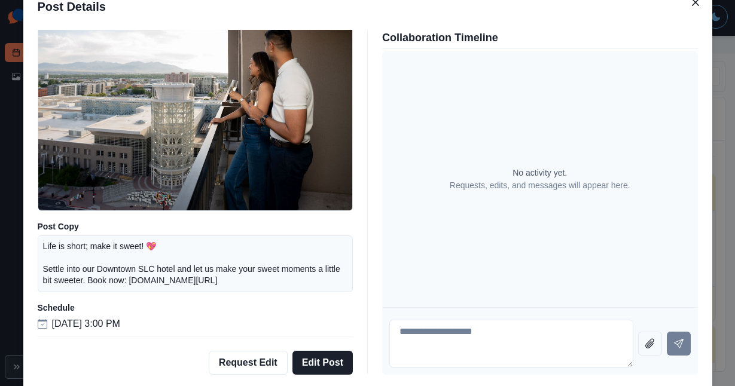
drag, startPoint x: 41, startPoint y: 245, endPoint x: 230, endPoint y: 288, distance: 193.4
click at [230, 288] on div "Life is short; make it sweet! 💖 Settle into our Downtown SLC hotel and let us m…" at bounding box center [196, 264] width 316 height 57
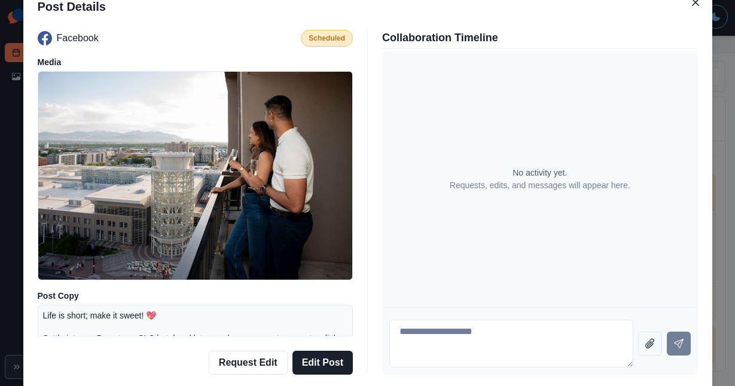
scroll to position [3, 0]
